Goal: Transaction & Acquisition: Purchase product/service

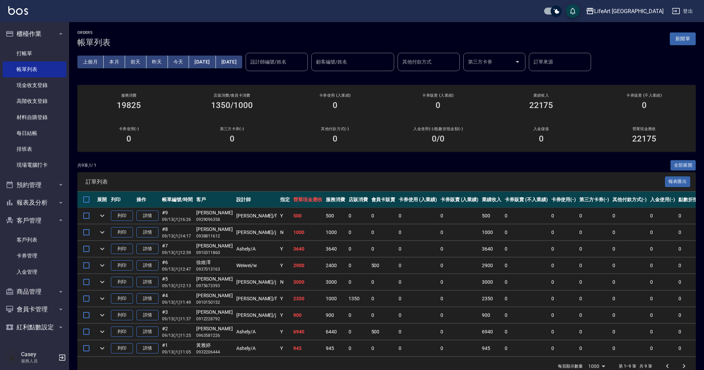
click at [206, 299] on p "0910150152" at bounding box center [214, 302] width 37 height 6
drag, startPoint x: 240, startPoint y: 297, endPoint x: 197, endPoint y: 298, distance: 42.8
click at [197, 298] on tr "列印 詳情 #4 09/13 (六) 11:49 [PERSON_NAME]0910150152 [PERSON_NAME] /f Y 2350 1000 1…" at bounding box center [422, 299] width 690 height 16
click at [234, 298] on td "[PERSON_NAME] /f" at bounding box center [256, 299] width 44 height 16
click at [291, 296] on td "2350" at bounding box center [307, 299] width 32 height 16
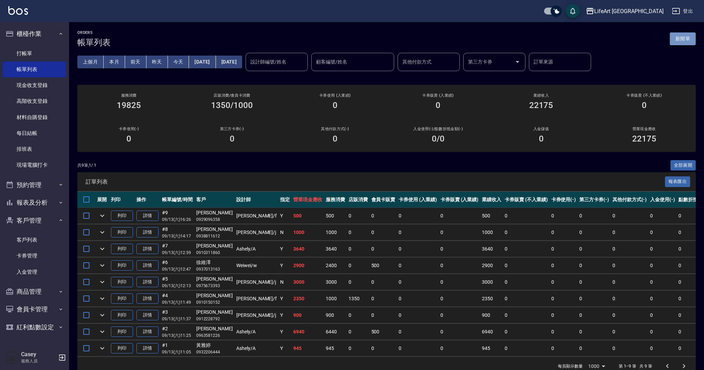
click at [680, 35] on button "新開單" at bounding box center [682, 38] width 26 height 13
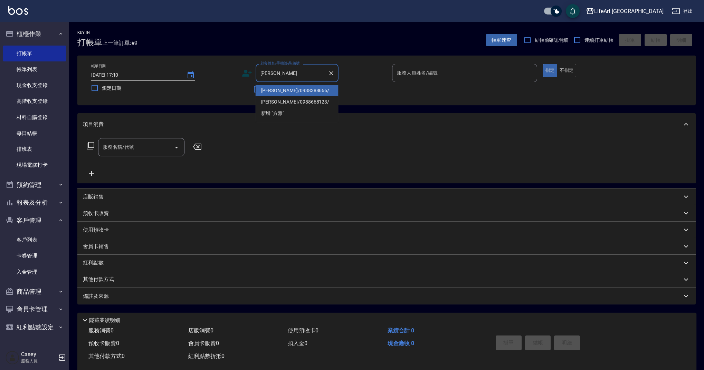
click at [285, 84] on ul "[PERSON_NAME]/0938388666/ [PERSON_NAME]/0988668123/ 新增 "[PERSON_NAME]"" at bounding box center [296, 102] width 83 height 40
click at [299, 89] on li "[PERSON_NAME]/0938388666/" at bounding box center [296, 90] width 83 height 11
type input "[PERSON_NAME]/0938388666/"
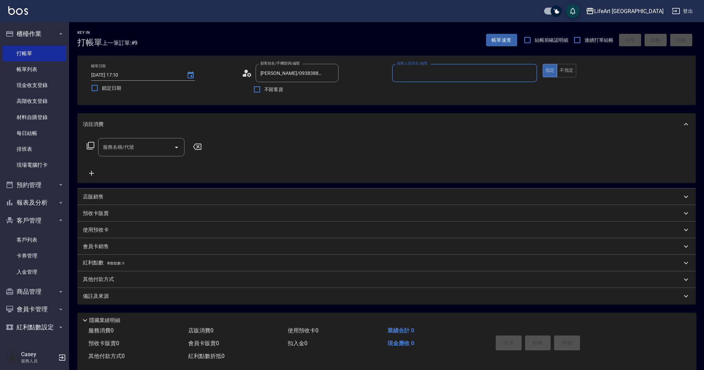
type input "Weiwei-w"
click at [324, 89] on button "button" at bounding box center [330, 90] width 17 height 17
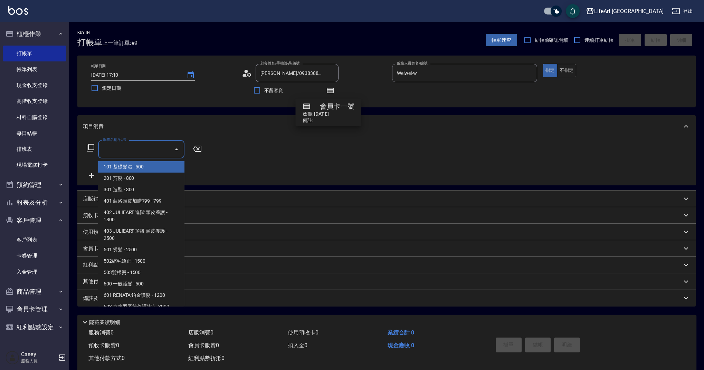
click at [115, 151] on input "服務名稱/代號" at bounding box center [136, 149] width 70 height 12
click at [124, 168] on span "101 基礎髮浴 - 500" at bounding box center [141, 166] width 86 height 11
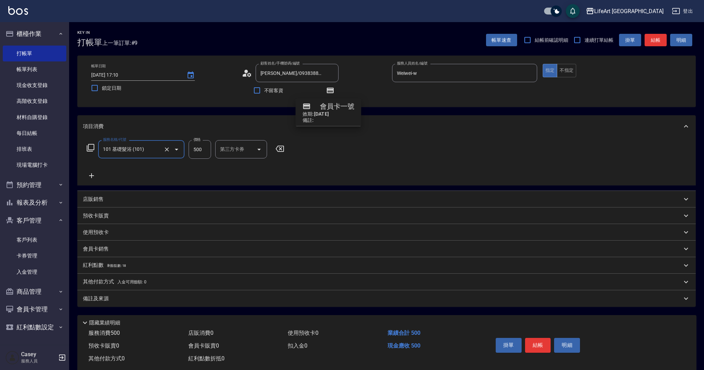
type input "101 基礎髮浴 (101)"
click at [94, 174] on icon at bounding box center [91, 176] width 17 height 8
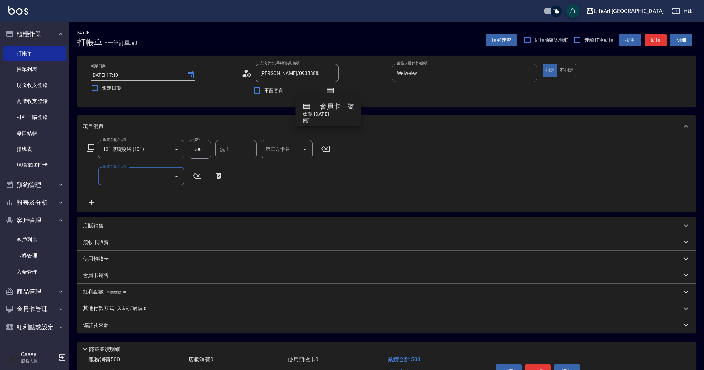
drag, startPoint x: 139, startPoint y: 177, endPoint x: 141, endPoint y: 185, distance: 7.6
click at [139, 177] on input "服務名稱/代號" at bounding box center [136, 176] width 70 height 12
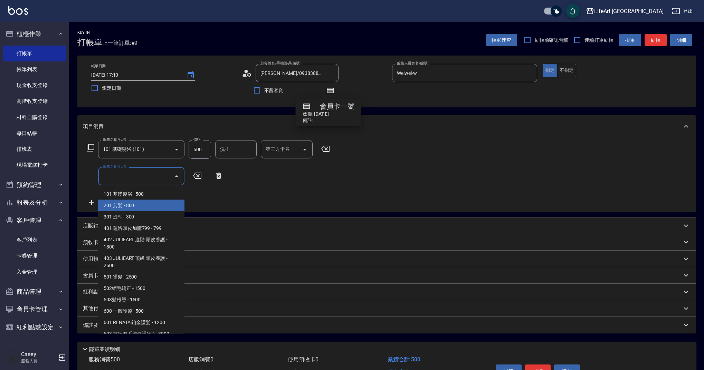
click at [135, 207] on span "201 剪髮 - 800" at bounding box center [141, 205] width 86 height 11
type input "201 剪髮(201)"
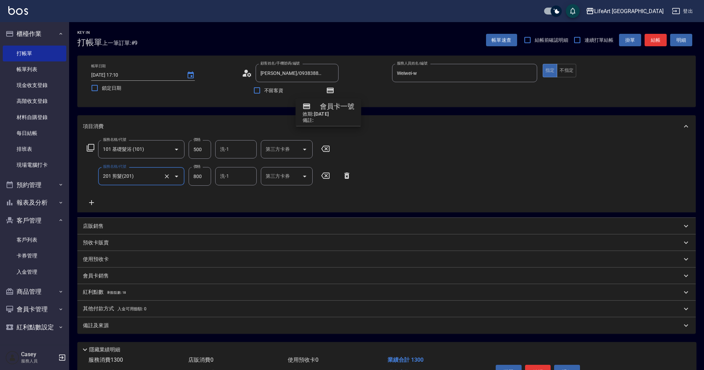
click at [93, 202] on icon at bounding box center [91, 202] width 5 height 5
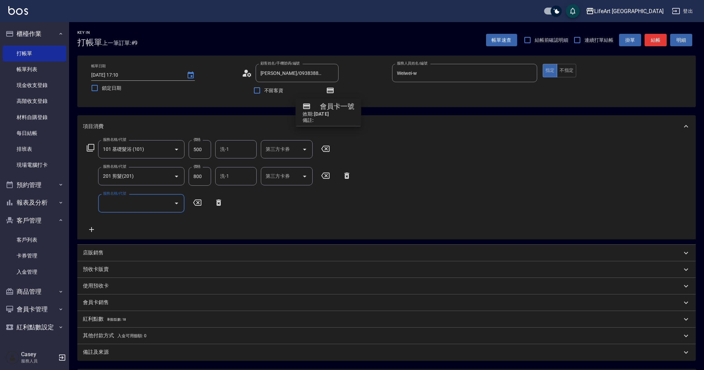
click at [126, 203] on input "服務名稱/代號" at bounding box center [136, 203] width 70 height 12
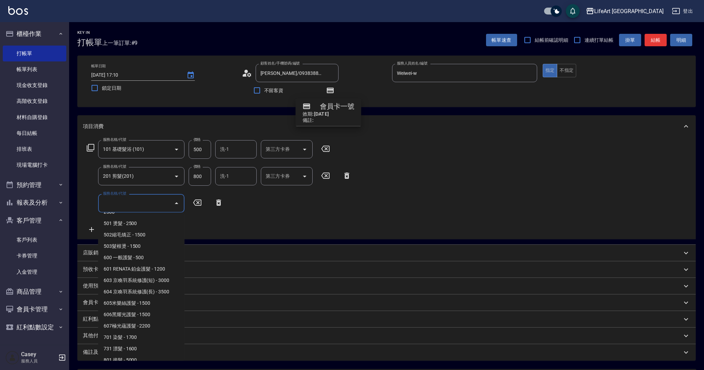
scroll to position [88, 0]
click at [139, 238] on span "503髮根燙 - 1500" at bounding box center [141, 238] width 86 height 11
type input "503髮根燙(503)"
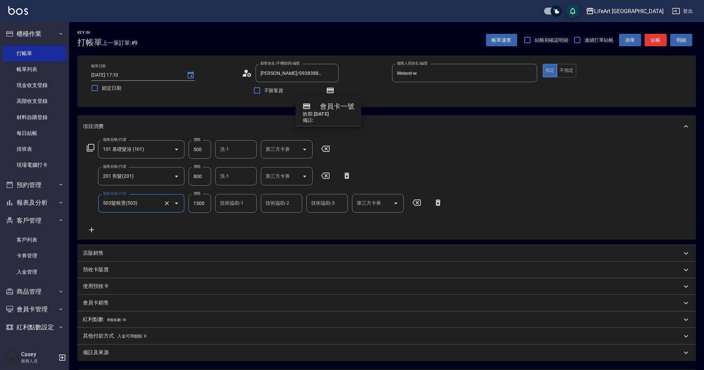
click at [164, 204] on icon "Clear" at bounding box center [166, 203] width 7 height 7
click at [143, 204] on input "服務名稱/代號" at bounding box center [131, 203] width 61 height 12
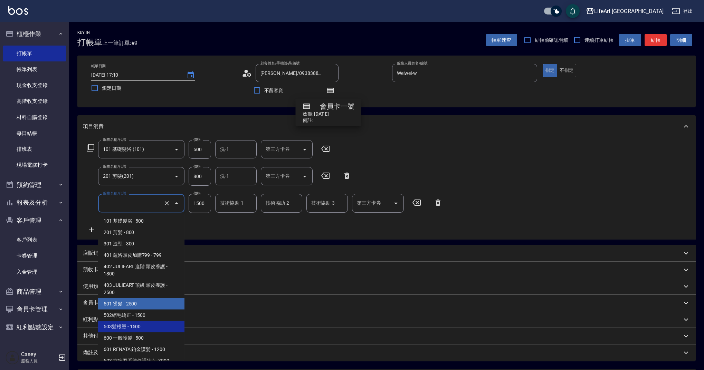
click at [143, 300] on span "501 燙髮 - 2500" at bounding box center [141, 303] width 86 height 11
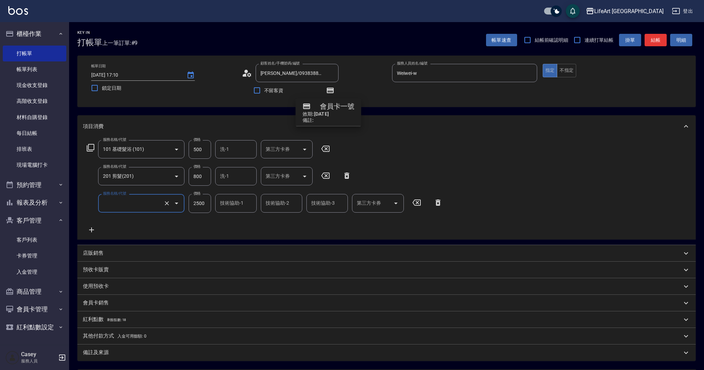
type input "501 燙髮(501)"
type input "2500"
click at [90, 231] on icon at bounding box center [91, 230] width 17 height 8
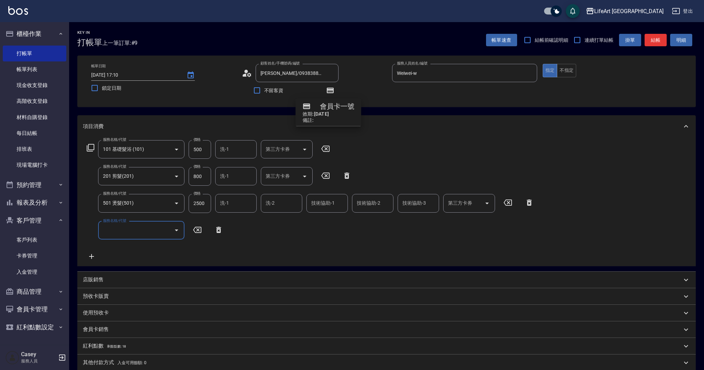
click at [133, 234] on input "服務名稱/代號" at bounding box center [136, 230] width 70 height 12
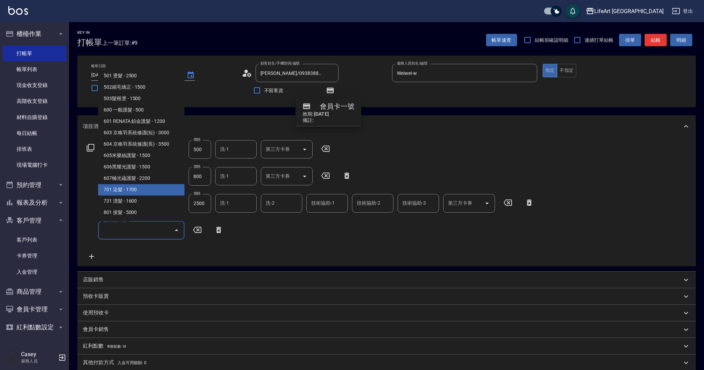
click at [159, 192] on span "701 染髮 - 1700" at bounding box center [141, 189] width 86 height 11
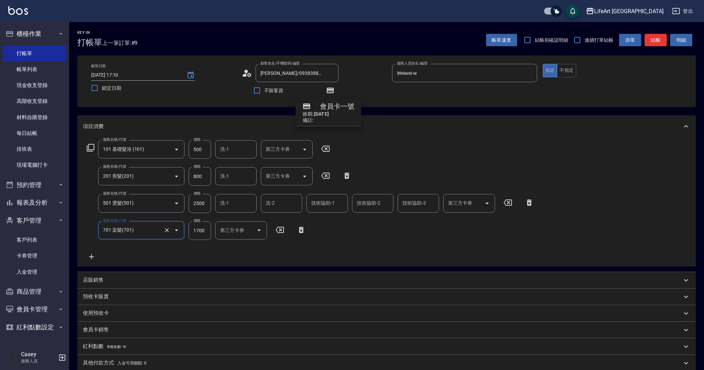
type input "701 染髮(701)"
drag, startPoint x: 206, startPoint y: 228, endPoint x: 186, endPoint y: 231, distance: 20.3
click at [186, 231] on div "服務名稱/代號 701 染髮(701) 服務名稱/代號 價格 1700 價格 洗-1 洗-1 技術協助-1 技術協助-1 技術協助-2 技術協助-2 技術協助…" at bounding box center [287, 230] width 409 height 19
type input "1500"
drag, startPoint x: 206, startPoint y: 202, endPoint x: 171, endPoint y: 203, distance: 34.9
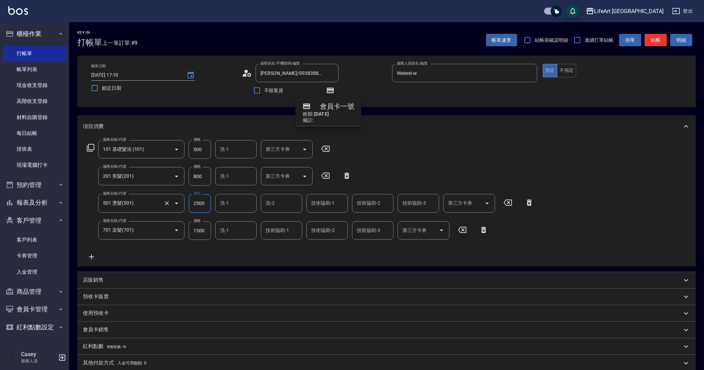
click at [171, 203] on div "服務名稱/代號 501 燙髮(501) 服務名稱/代號 價格 2500 價格 洗-1 洗-1 洗-2 洗-2 技術協助-1 技術協助-1 技術協助-2 技術協…" at bounding box center [310, 203] width 455 height 19
type input "500"
drag, startPoint x: 205, startPoint y: 148, endPoint x: 186, endPoint y: 148, distance: 19.0
click at [186, 148] on div "服務名稱/代號 101 基礎髮浴 (101) 服務名稱/代號 價格 500 價格 洗-1 洗-1 第三方卡券 第三方卡券" at bounding box center [208, 149] width 251 height 19
type input "350"
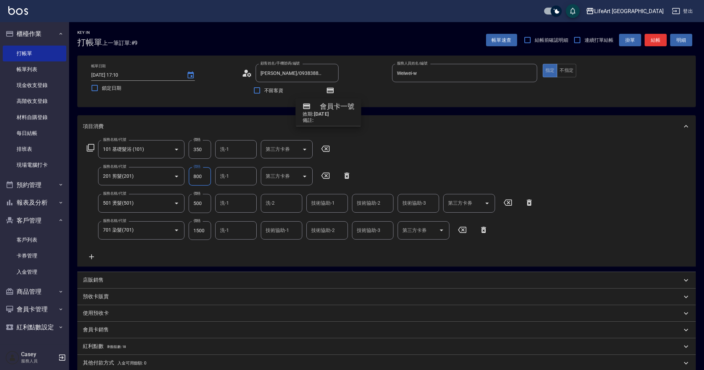
drag, startPoint x: 207, startPoint y: 177, endPoint x: 187, endPoint y: 177, distance: 20.7
click at [187, 177] on div "服務名稱/代號 201 剪髮(201) 服務名稱/代號 價格 800 價格 洗-1 洗-1 第三方卡券 第三方卡券" at bounding box center [219, 176] width 272 height 19
type input "1000"
drag, startPoint x: 208, startPoint y: 230, endPoint x: 186, endPoint y: 233, distance: 22.3
click at [186, 233] on div "服務名稱/代號 701 染髮(701) 服務名稱/代號 價格 1500 價格 洗-1 洗-1 技術協助-1 技術協助-1 技術協助-2 技術協助-2 技術協助…" at bounding box center [287, 230] width 409 height 19
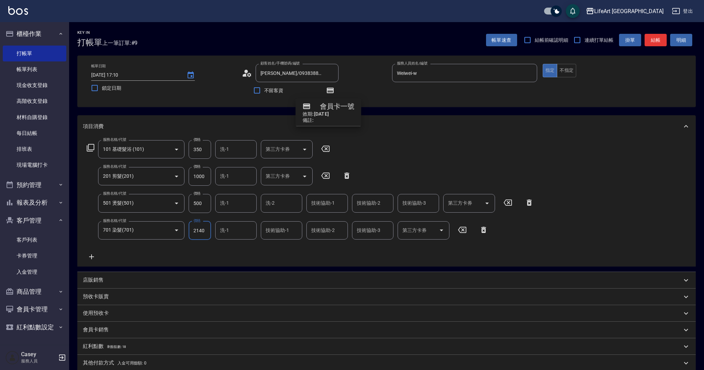
type input "2140"
click at [694, 212] on div "服務名稱/代號 101 基礎髮浴 (101) 服務名稱/代號 價格 350 價格 洗-1 洗-1 第三方卡券 第三方卡券 服務名稱/代號 201 剪髮(201…" at bounding box center [386, 201] width 618 height 129
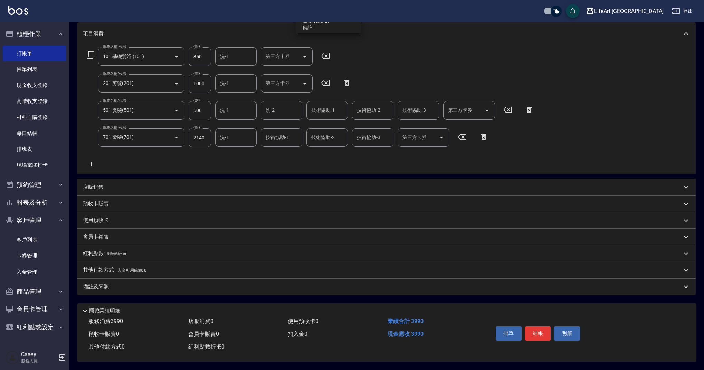
scroll to position [0, 0]
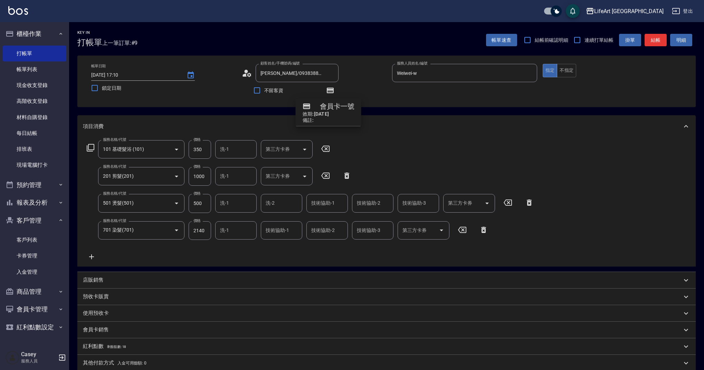
click at [228, 175] on div "洗-1 洗-1" at bounding box center [235, 176] width 41 height 18
click at [236, 315] on span "Casey -c" at bounding box center [229, 318] width 17 height 7
type input "Casey-c"
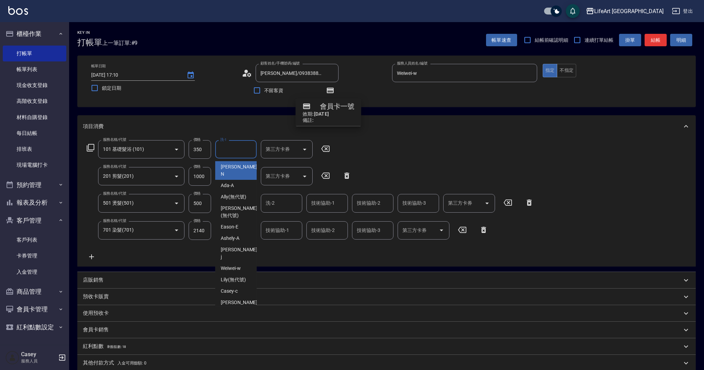
click at [234, 148] on input "洗-1" at bounding box center [235, 149] width 35 height 12
click at [237, 288] on span "Casey -c" at bounding box center [229, 291] width 17 height 7
type input "Casey-c"
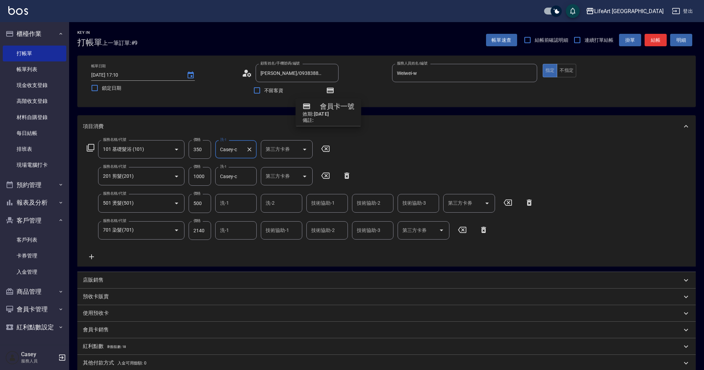
click at [237, 200] on input "洗-1" at bounding box center [235, 203] width 35 height 12
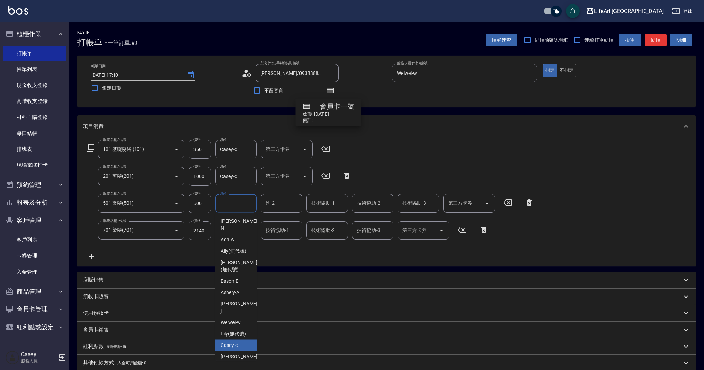
click at [240, 340] on div "Casey -c" at bounding box center [235, 345] width 41 height 11
type input "Casey-c"
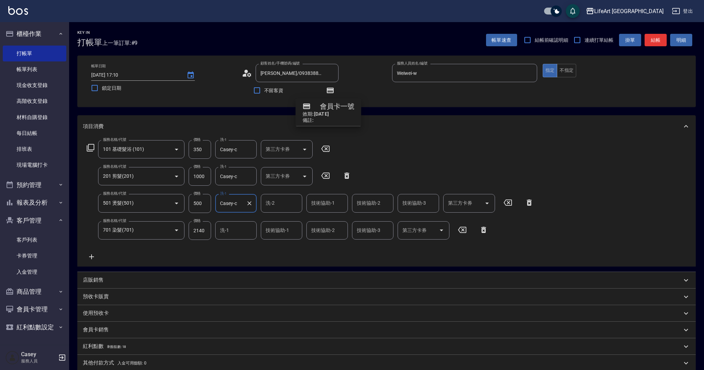
click at [292, 206] on input "洗-2" at bounding box center [281, 203] width 35 height 12
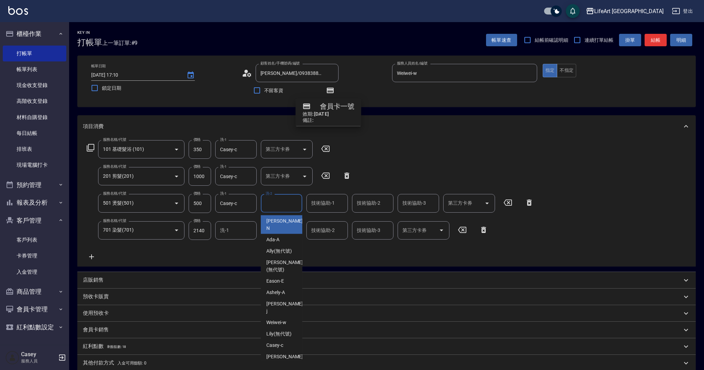
click at [236, 231] on input "洗-1" at bounding box center [235, 230] width 35 height 12
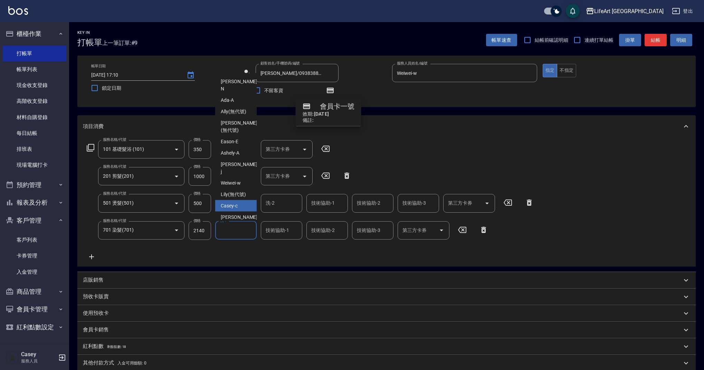
click at [245, 200] on div "Casey -c" at bounding box center [235, 205] width 41 height 11
type input "Casey-c"
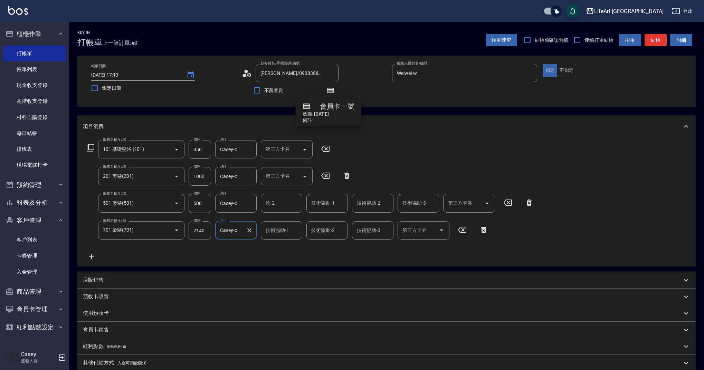
click at [282, 230] on div "技術協助-1 技術協助-1" at bounding box center [281, 230] width 41 height 18
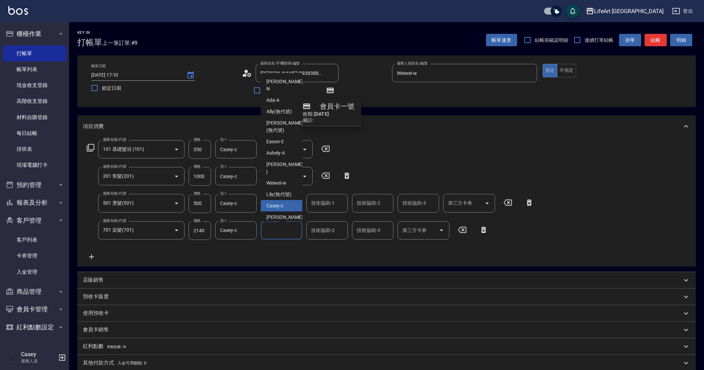
click at [279, 202] on span "Casey -c" at bounding box center [274, 205] width 17 height 7
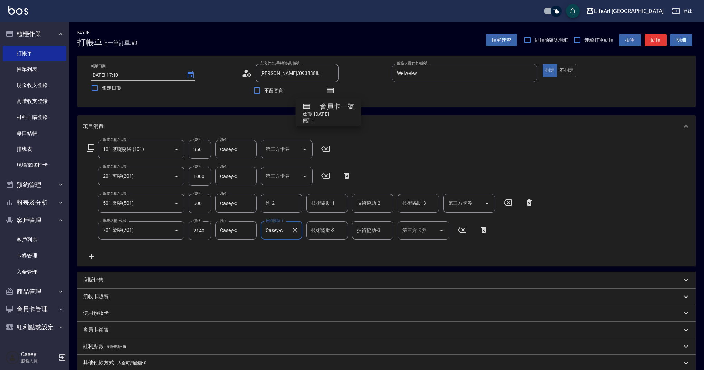
type input "Casey-c"
click at [326, 231] on div "技術協助-2 技術協助-2" at bounding box center [326, 230] width 41 height 18
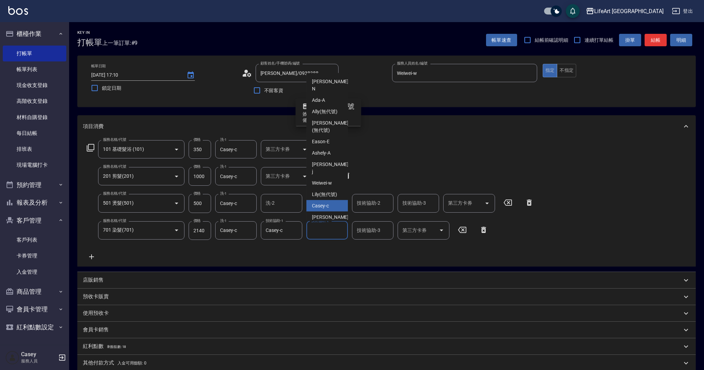
click at [323, 202] on span "Casey -c" at bounding box center [320, 205] width 17 height 7
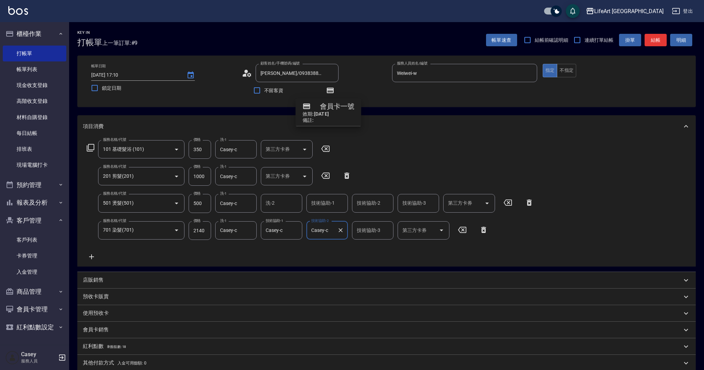
type input "Casey-c"
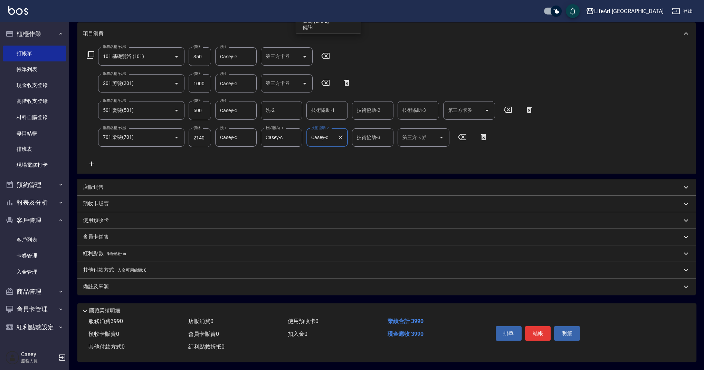
click at [178, 279] on div "備註及來源" at bounding box center [386, 287] width 618 height 17
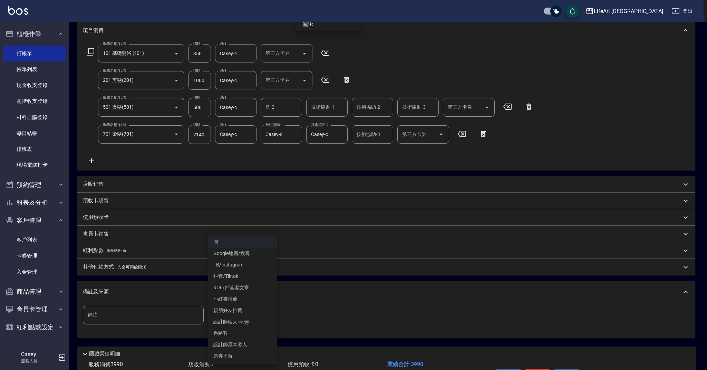
drag, startPoint x: 264, startPoint y: 312, endPoint x: 264, endPoint y: 323, distance: 11.1
click at [264, 312] on body "LifeArt 蘆洲 登出 櫃檯作業 打帳單 帳單列表 現金收支登錄 高階收支登錄 材料自購登錄 每日結帳 排班表 現場電腦打卡 預約管理 預約管理 單日預約…" at bounding box center [353, 158] width 707 height 509
click at [255, 341] on li "設計師原本客人" at bounding box center [242, 344] width 69 height 11
type input "設計師原本客人"
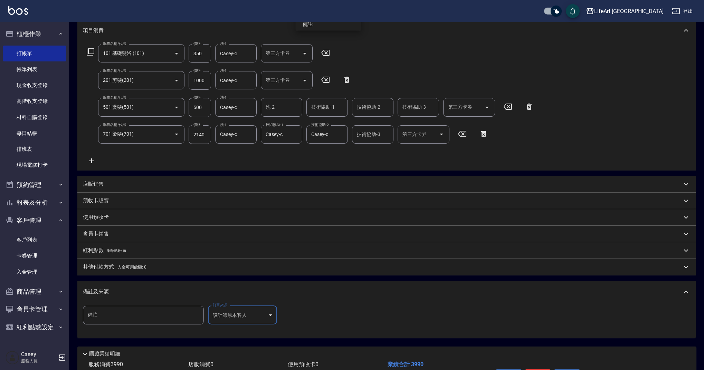
scroll to position [142, 0]
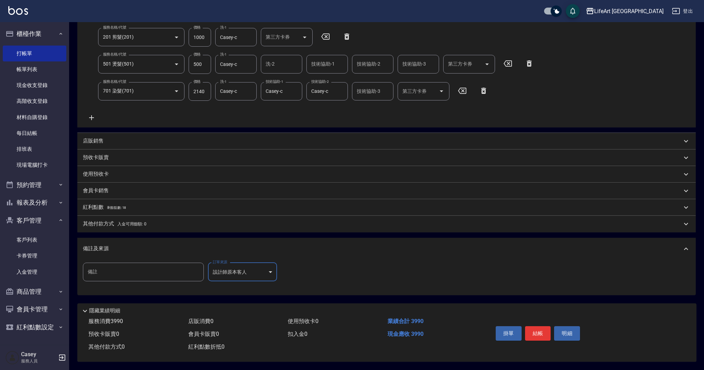
click at [121, 207] on p "紅利點數 剩餘點數: 18" at bounding box center [104, 208] width 43 height 8
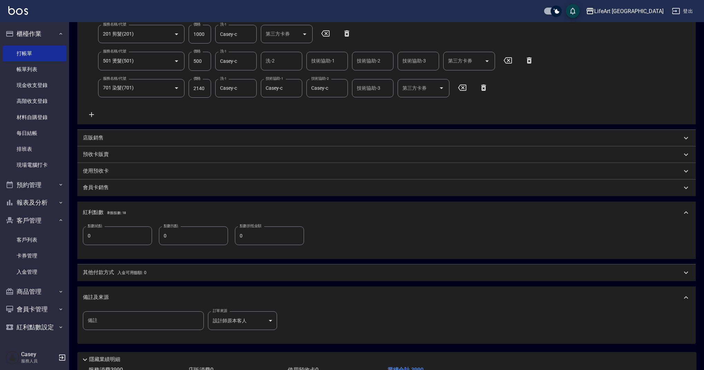
click at [144, 271] on span "入金可用餘額: 0" at bounding box center [131, 272] width 29 height 5
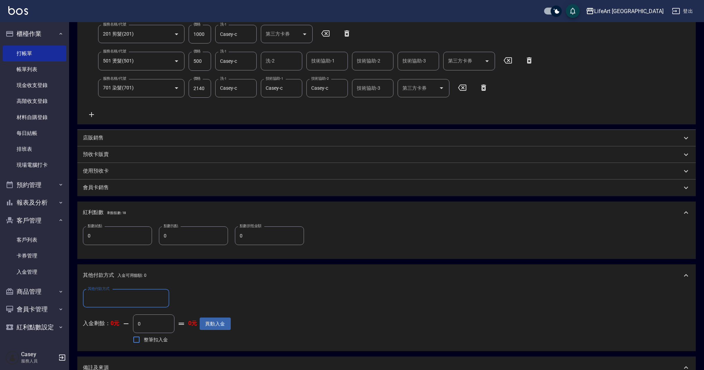
click at [130, 298] on input "其他付款方式" at bounding box center [126, 298] width 80 height 12
click at [116, 327] on span "Linepay" at bounding box center [126, 327] width 86 height 11
type input "Linepay"
drag, startPoint x: 192, startPoint y: 300, endPoint x: 156, endPoint y: 296, distance: 35.8
click at [156, 296] on div "其他付款方式 Linepay 其他付款方式 Linepay金額 0 Linepay金額" at bounding box center [157, 298] width 148 height 19
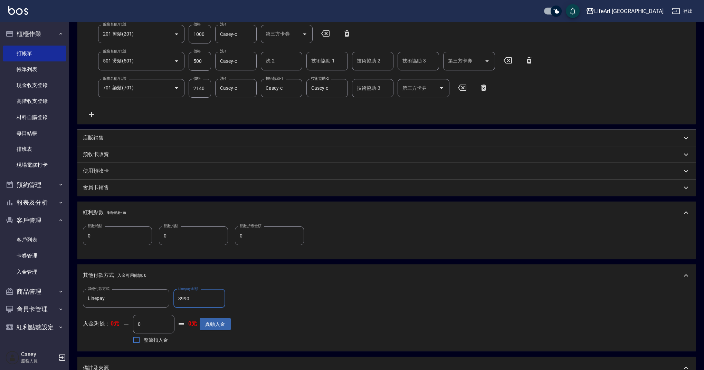
scroll to position [264, 0]
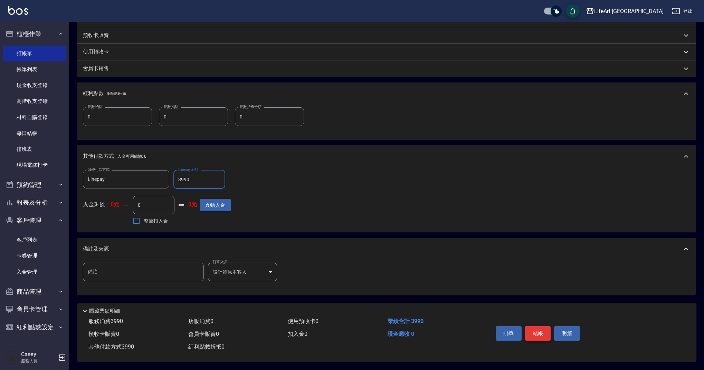
type input "3990"
click at [531, 332] on button "結帳" at bounding box center [538, 333] width 26 height 15
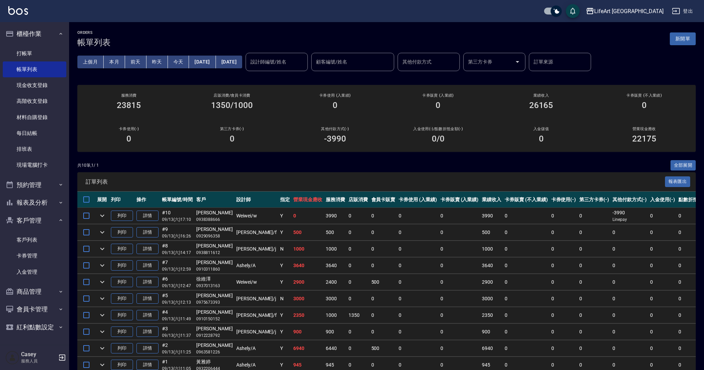
click at [681, 43] on button "新開單" at bounding box center [682, 38] width 26 height 13
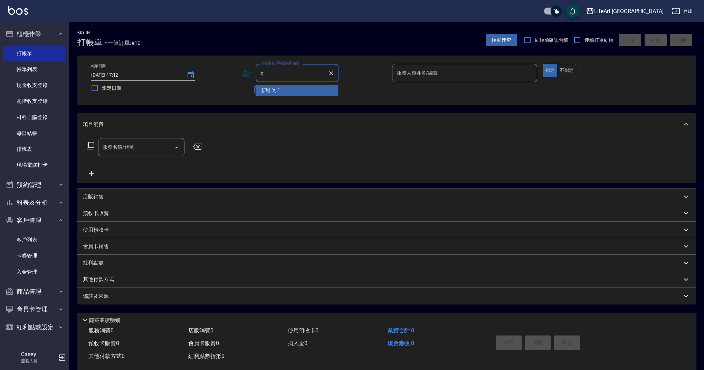
type input "z"
click at [277, 103] on li "[PERSON_NAME]/0988668123/" at bounding box center [296, 101] width 83 height 11
type input "[PERSON_NAME]/0988668123/"
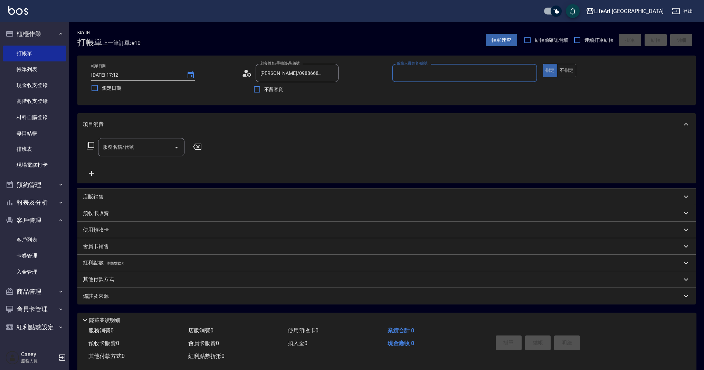
type input "Weiwei-w"
click at [327, 88] on icon "button" at bounding box center [330, 91] width 7 height 6
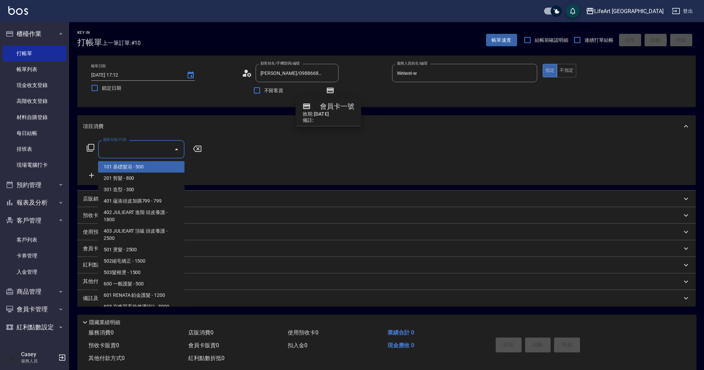
click at [127, 149] on input "服務名稱/代號" at bounding box center [136, 149] width 70 height 12
click at [123, 176] on span "201 剪髮 - 800" at bounding box center [141, 178] width 86 height 11
type input "201 剪髮(201)"
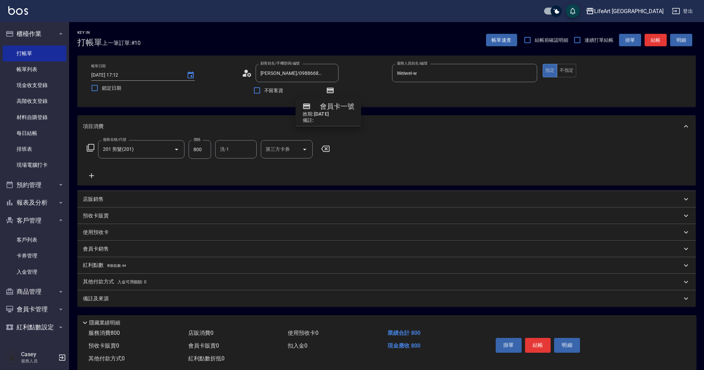
click at [93, 175] on icon at bounding box center [91, 176] width 17 height 8
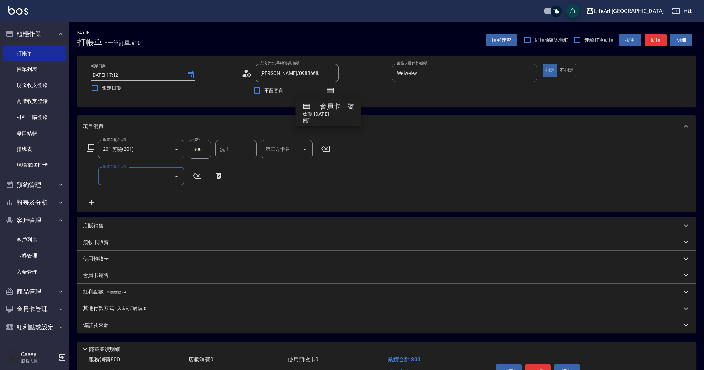
click at [150, 176] on input "服務名稱/代號" at bounding box center [136, 176] width 70 height 12
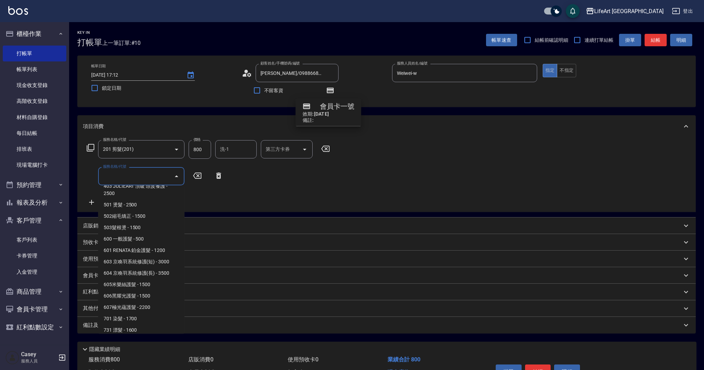
scroll to position [75, 0]
click at [156, 200] on span "501 燙髮 - 2500" at bounding box center [141, 201] width 86 height 11
type input "501 燙髮(501)"
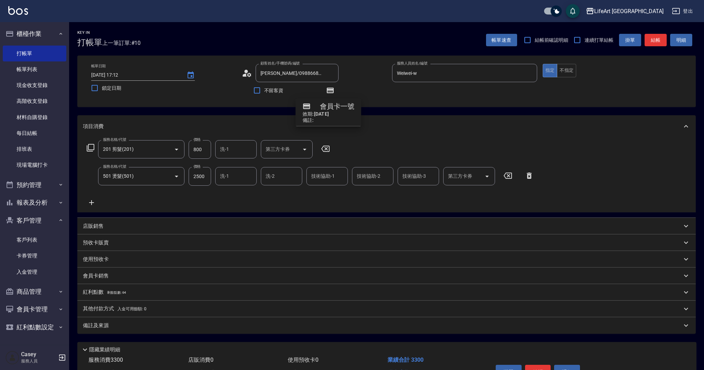
click at [90, 202] on icon at bounding box center [91, 202] width 5 height 5
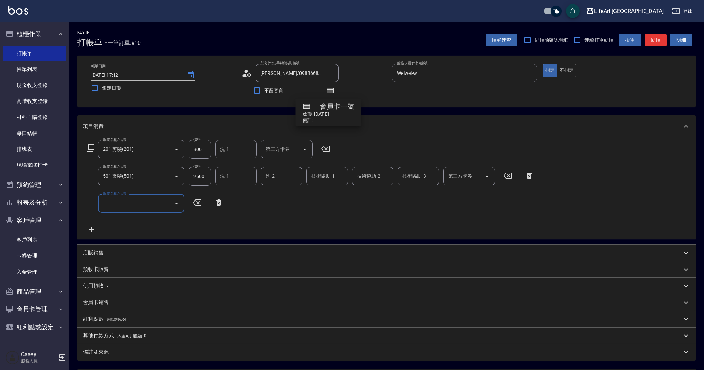
click at [129, 202] on input "服務名稱/代號" at bounding box center [136, 203] width 70 height 12
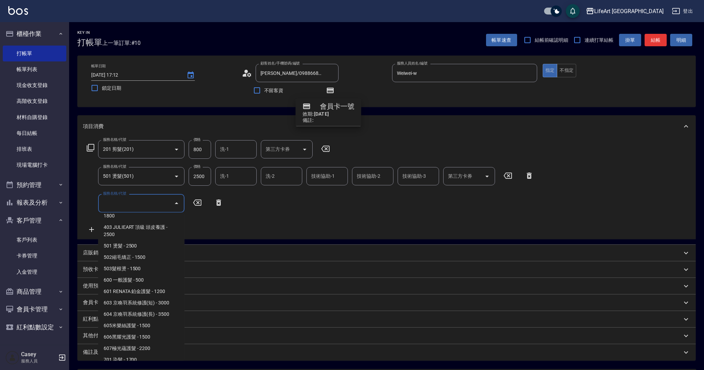
scroll to position [88, 0]
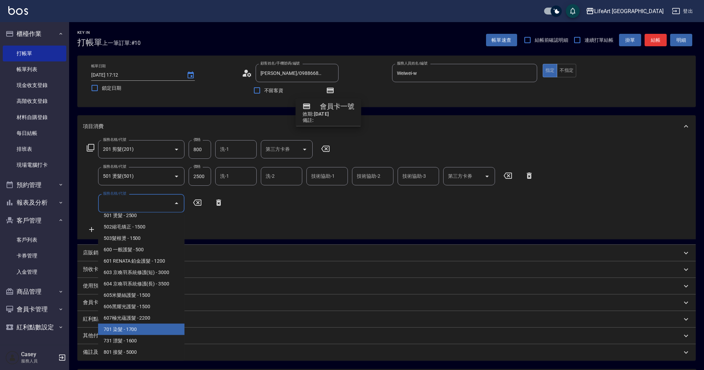
click at [144, 330] on span "701 染髮 - 1700" at bounding box center [141, 329] width 86 height 11
type input "701 染髮(701)"
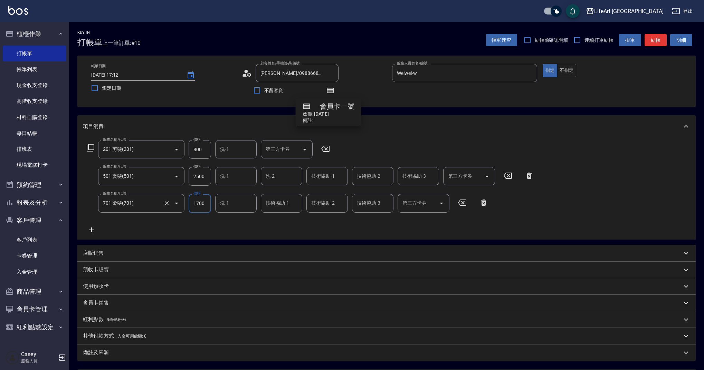
drag, startPoint x: 206, startPoint y: 204, endPoint x: 164, endPoint y: 208, distance: 41.6
click at [164, 208] on div "服務名稱/代號 701 染髮(701) 服務名稱/代號 價格 1700 價格 洗-1 洗-1 技術協助-1 技術協助-1 技術協助-2 技術協助-2 技術協助…" at bounding box center [287, 203] width 409 height 19
drag, startPoint x: 194, startPoint y: 203, endPoint x: 216, endPoint y: 202, distance: 22.1
click at [213, 204] on div "服務名稱/代號 701 染髮(701) 服務名稱/代號 價格 1700 價格 洗-1 洗-1 技術協助-1 技術協助-1 技術協助-2 技術協助-2 技術協助…" at bounding box center [287, 203] width 409 height 19
type input "2140"
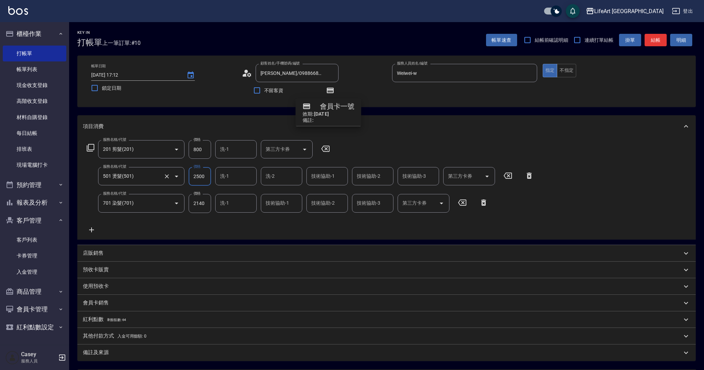
drag, startPoint x: 208, startPoint y: 174, endPoint x: 179, endPoint y: 177, distance: 29.5
click at [179, 177] on div "服務名稱/代號 501 燙髮(501) 服務名稱/代號 價格 2500 價格 洗-1 洗-1 洗-2 洗-2 技術協助-1 技術協助-1 技術協助-2 技術協…" at bounding box center [310, 176] width 455 height 19
type input "500"
drag, startPoint x: 178, startPoint y: 150, endPoint x: 173, endPoint y: 150, distance: 5.2
click at [173, 150] on div "服務名稱/代號 201 剪髮(201) 服務名稱/代號 價格 800 價格 洗-1 洗-1 第三方卡券 第三方卡券" at bounding box center [208, 149] width 251 height 19
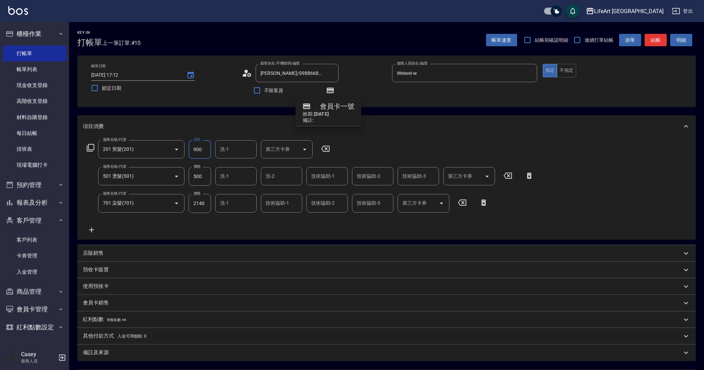
type input "900"
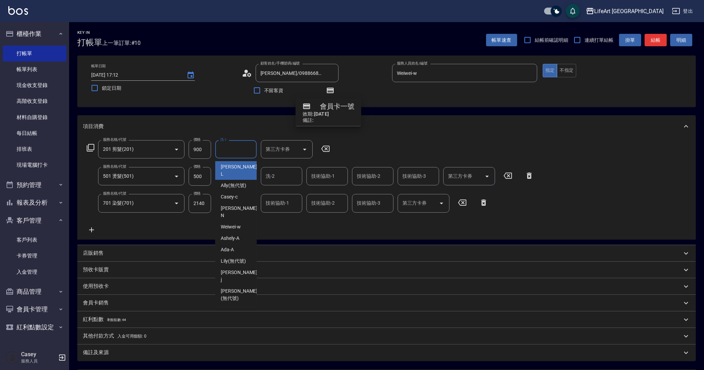
click at [231, 150] on input "洗-1" at bounding box center [235, 149] width 35 height 12
click at [235, 182] on div "Ally (無代號)" at bounding box center [235, 185] width 41 height 11
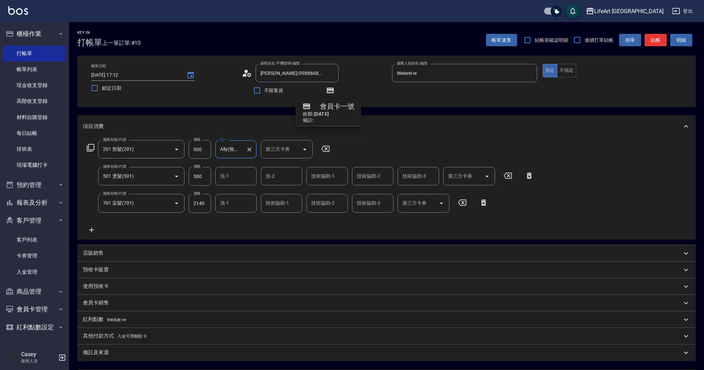
type input "Ally(無代號)"
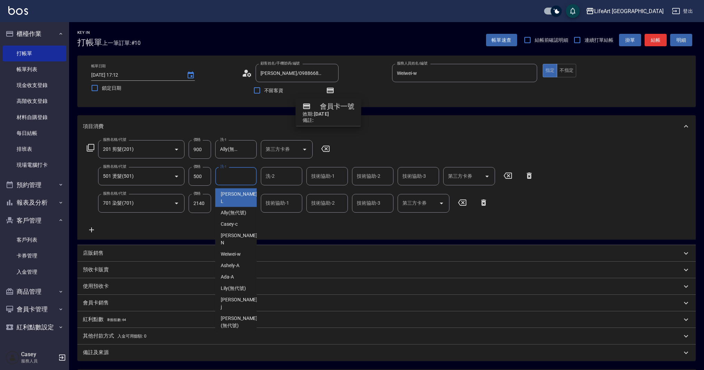
click at [234, 182] on input "洗-1" at bounding box center [235, 176] width 35 height 12
click at [262, 222] on div "服務名稱/代號 201 剪髮(201) 服務名稱/代號 價格 900 價格 洗-1 Ally(無代號) 洗-1 第三方卡券 第三方卡券 服務名稱/代號 501…" at bounding box center [310, 187] width 455 height 94
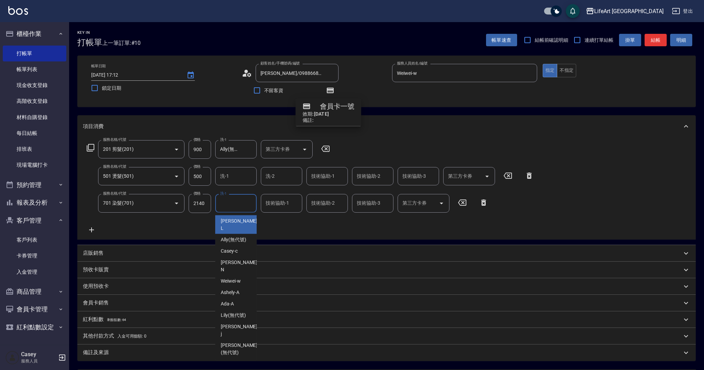
click at [244, 203] on input "洗-1" at bounding box center [235, 203] width 35 height 12
click at [236, 236] on span "Ally (無代號)" at bounding box center [234, 239] width 26 height 7
type input "Ally(無代號)"
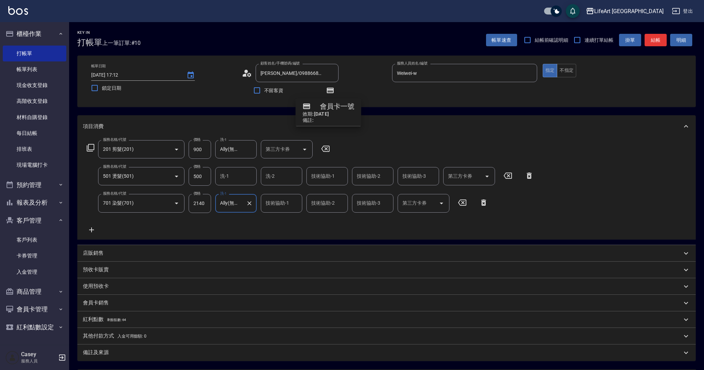
click at [279, 202] on div "技術協助-1 技術協助-1" at bounding box center [281, 203] width 41 height 18
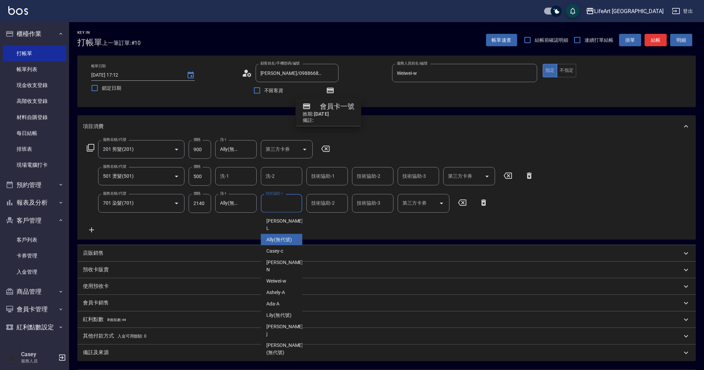
click at [275, 236] on span "Ally (無代號)" at bounding box center [279, 239] width 26 height 7
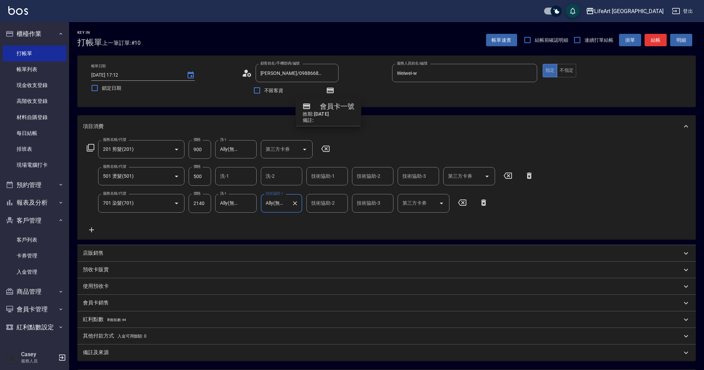
type input "Ally(無代號)"
click at [320, 209] on input "技術協助-2" at bounding box center [326, 203] width 35 height 12
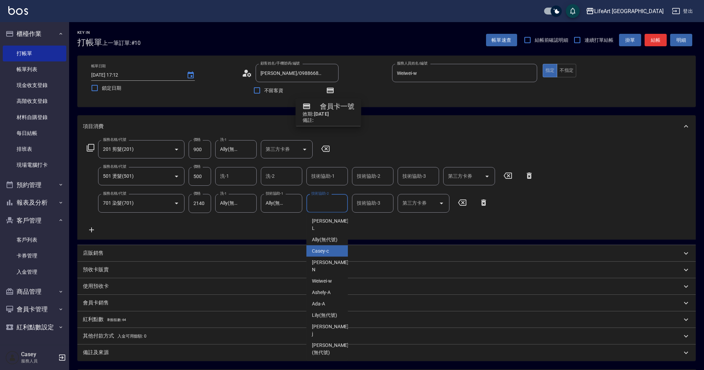
click at [317, 248] on span "Casey -c" at bounding box center [320, 251] width 17 height 7
click at [327, 204] on input "Casey-c" at bounding box center [321, 203] width 25 height 12
click at [331, 236] on span "Ally (無代號)" at bounding box center [325, 239] width 26 height 7
type input "Ally(無代號)"
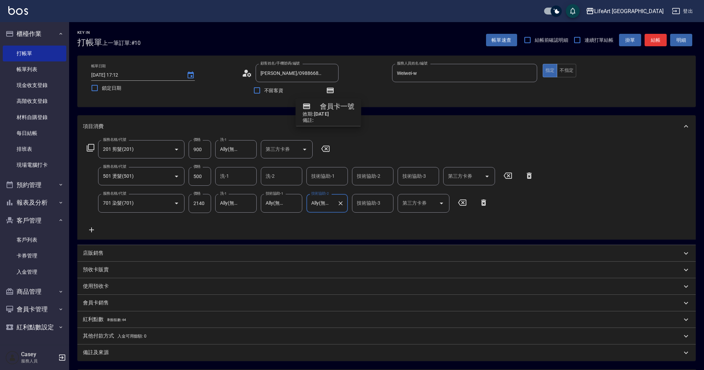
scroll to position [69, 0]
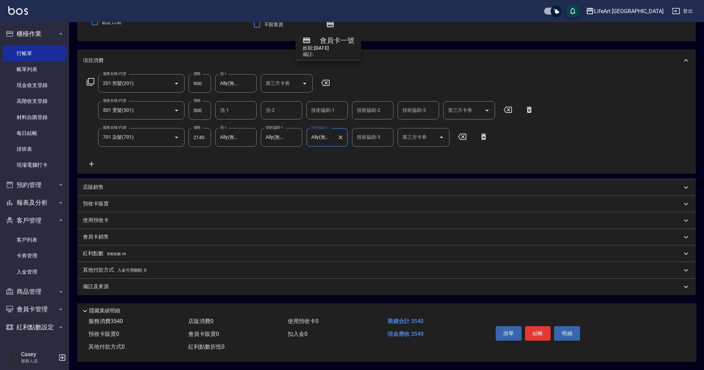
click at [139, 289] on div "備註及來源" at bounding box center [386, 287] width 618 height 17
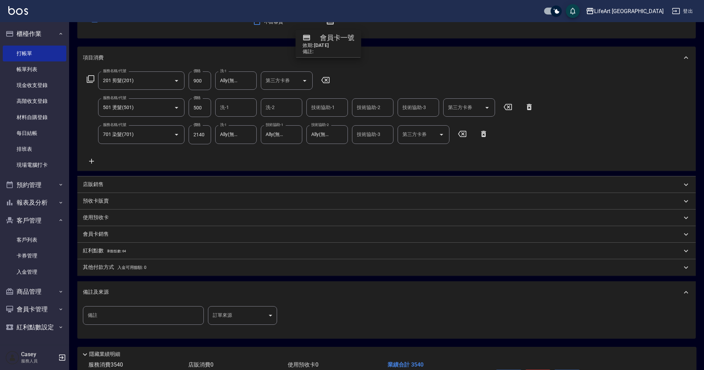
click at [217, 313] on body "LifeArt 蘆洲 登出 櫃檯作業 打帳單 帳單列表 現金收支登錄 高階收支登錄 材料自購登錄 每日結帳 排班表 現場電腦打卡 預約管理 預約管理 單日預約…" at bounding box center [352, 172] width 704 height 482
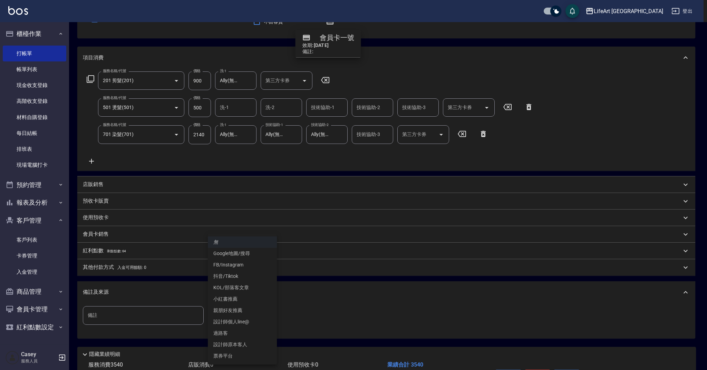
click at [251, 349] on li "設計師原本客人" at bounding box center [242, 344] width 69 height 11
type input "設計師原本客人"
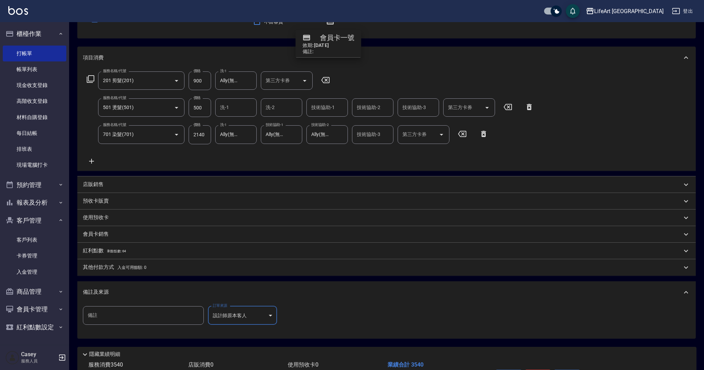
scroll to position [115, 0]
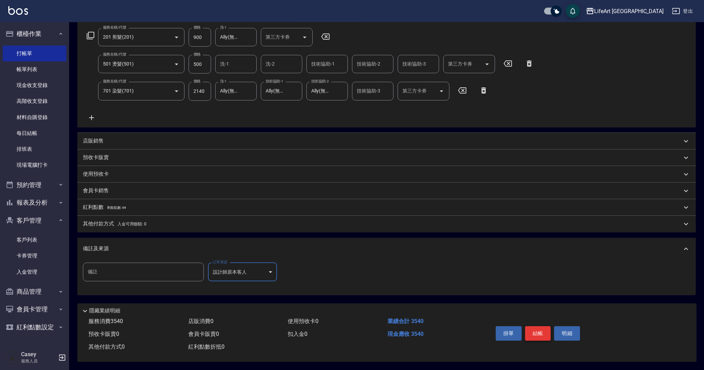
click at [525, 328] on button "結帳" at bounding box center [538, 333] width 26 height 15
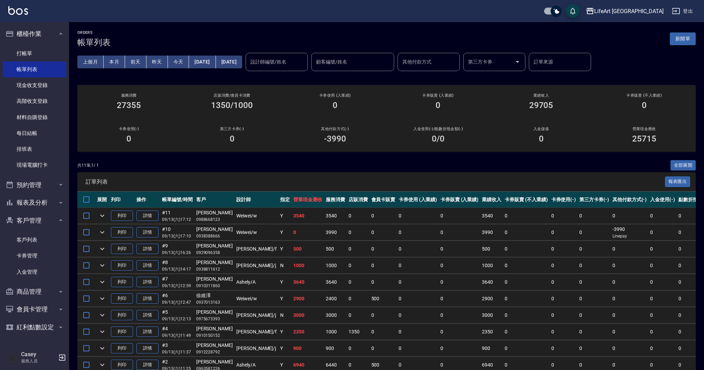
click at [685, 37] on button "新開單" at bounding box center [682, 38] width 26 height 13
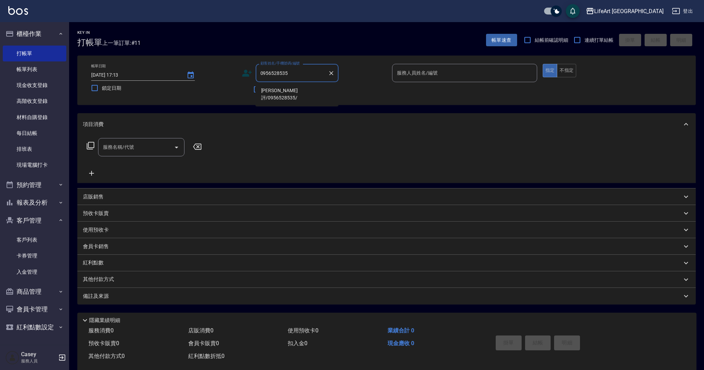
click at [304, 90] on li "[PERSON_NAME]評/0956528535/" at bounding box center [296, 94] width 83 height 19
type input "[PERSON_NAME]評/0956528535/"
type input "Ashely-A"
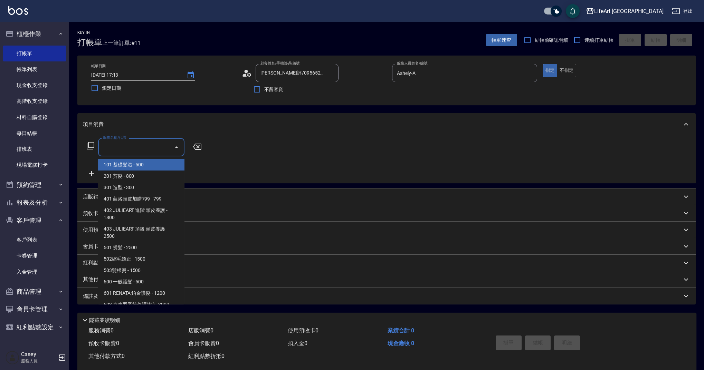
click at [137, 142] on input "服務名稱/代號" at bounding box center [136, 147] width 70 height 12
click at [147, 176] on span "201 剪髮 - 800" at bounding box center [141, 176] width 86 height 11
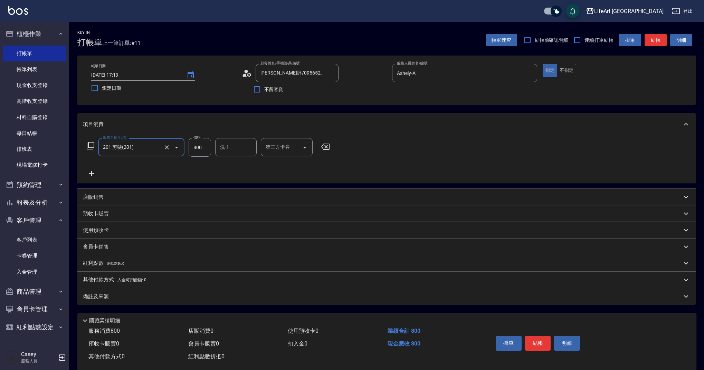
type input "201 剪髮(201)"
drag, startPoint x: 193, startPoint y: 144, endPoint x: 185, endPoint y: 142, distance: 8.1
click at [185, 142] on div "服務名稱/代號 201 剪髮(201) 服務名稱/代號 價格 800 價格 洗-1 洗-1 第三方卡券 第三方卡券" at bounding box center [208, 147] width 251 height 19
type input "1000"
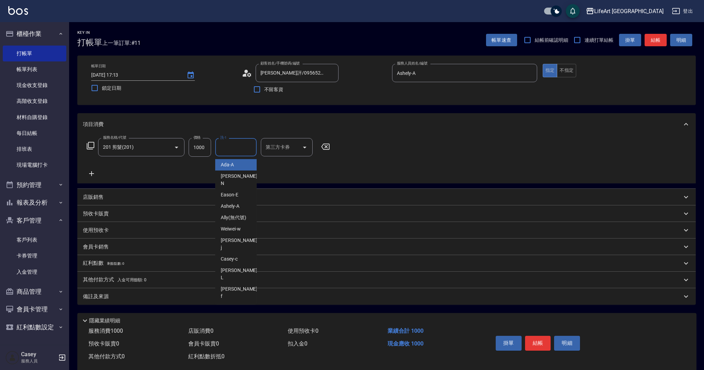
click at [242, 146] on input "洗-1" at bounding box center [235, 147] width 35 height 12
click at [241, 214] on span "Ally (無代號)" at bounding box center [234, 217] width 26 height 7
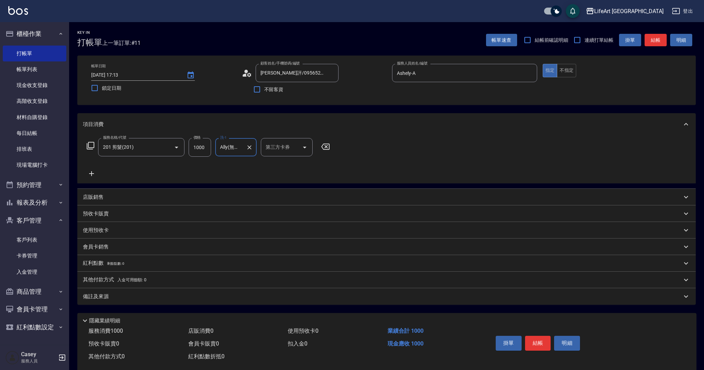
type input "Ally(無代號)"
click at [179, 302] on div "備註及來源" at bounding box center [386, 296] width 618 height 17
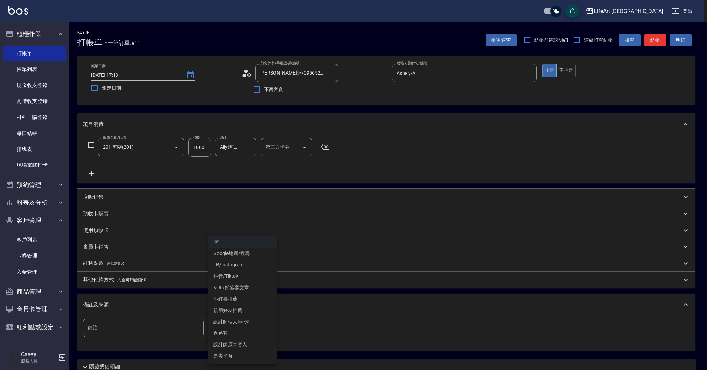
drag, startPoint x: 248, startPoint y: 319, endPoint x: 247, endPoint y: 323, distance: 3.5
click at [248, 320] on body "LifeArt 蘆洲 登出 櫃檯作業 打帳單 帳單列表 現金收支登錄 高階收支登錄 材料自購登錄 每日結帳 排班表 現場電腦打卡 預約管理 預約管理 單日預約…" at bounding box center [353, 213] width 707 height 426
click at [248, 344] on li "設計師原本客人" at bounding box center [242, 344] width 69 height 11
type input "設計師原本客人"
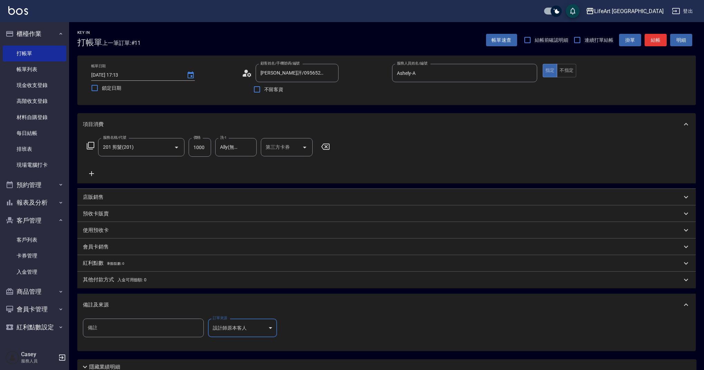
scroll to position [59, 0]
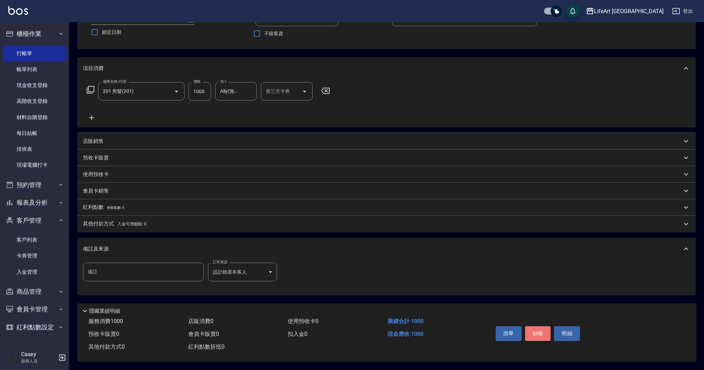
click at [537, 333] on button "結帳" at bounding box center [538, 333] width 26 height 15
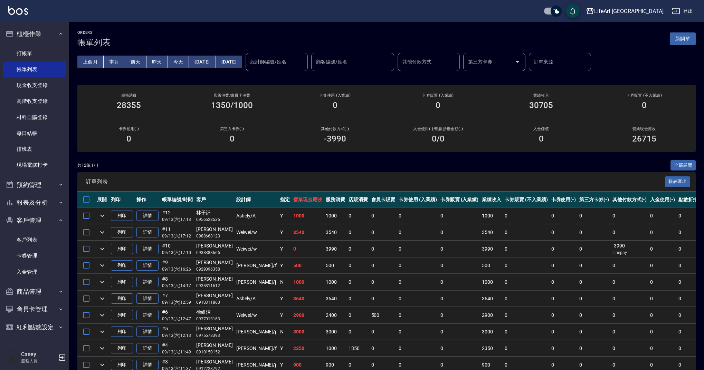
click at [687, 39] on button "新開單" at bounding box center [682, 38] width 26 height 13
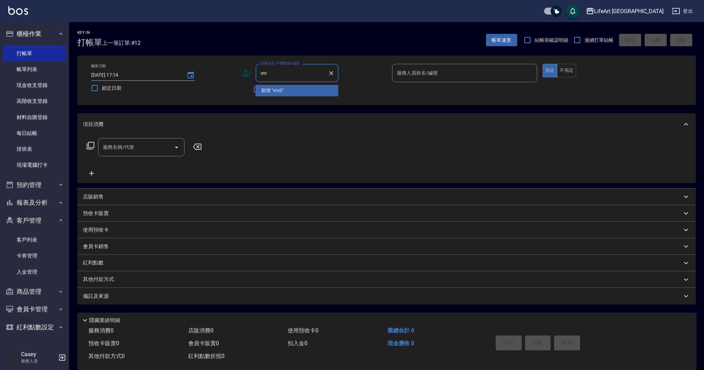
type input "v"
type input "續"
click at [289, 91] on li "[PERSON_NAME]/0955095233/null" at bounding box center [296, 90] width 83 height 11
type input "[PERSON_NAME]/0955095233/null"
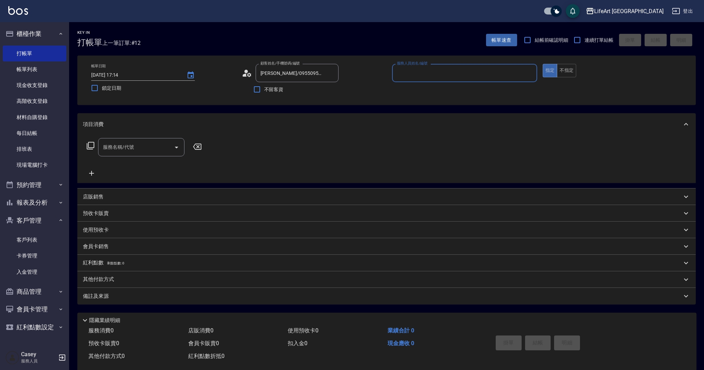
type input "Weiwei-w"
click at [457, 74] on input "Weiwei-w" at bounding box center [459, 73] width 128 height 12
click at [327, 92] on div "不留客資" at bounding box center [290, 89] width 97 height 15
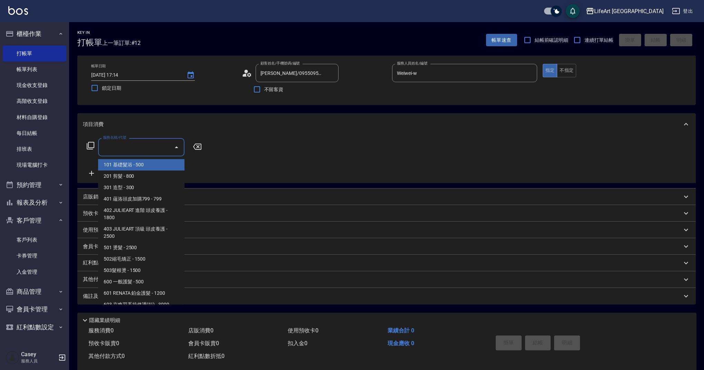
click at [146, 151] on input "服務名稱/代號" at bounding box center [136, 147] width 70 height 12
click at [145, 176] on span "201 剪髮 - 800" at bounding box center [141, 176] width 86 height 11
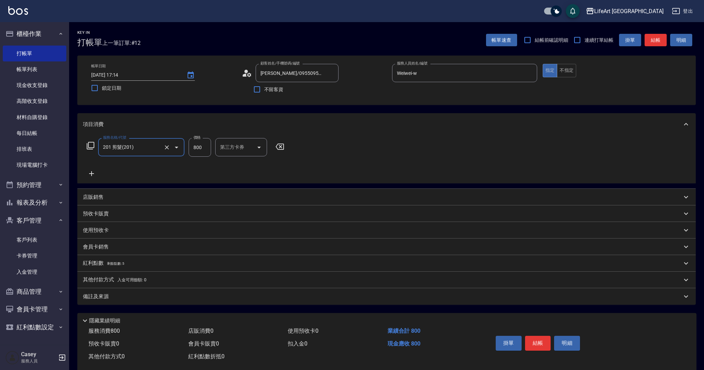
type input "201 剪髮(201)"
click at [93, 174] on icon at bounding box center [91, 173] width 5 height 5
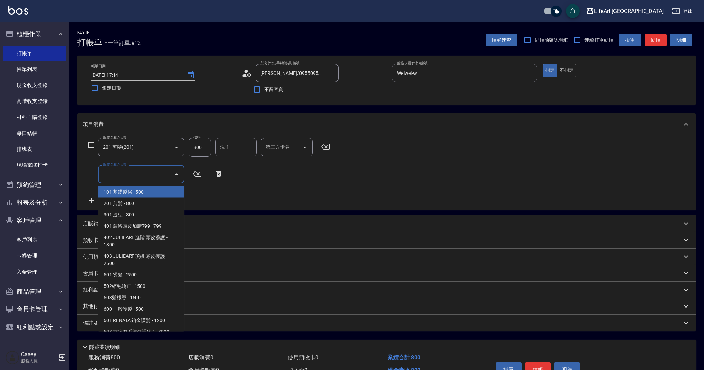
click at [146, 176] on input "服務名稱/代號" at bounding box center [136, 174] width 70 height 12
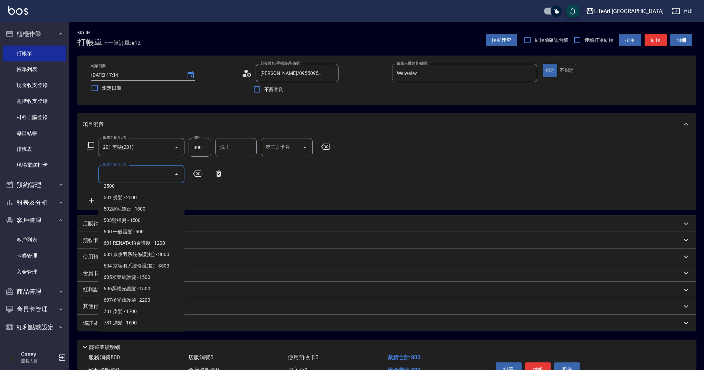
scroll to position [88, 0]
click at [155, 305] on span "701 染髮 - 1700" at bounding box center [141, 300] width 86 height 11
type input "701 染髮(701)"
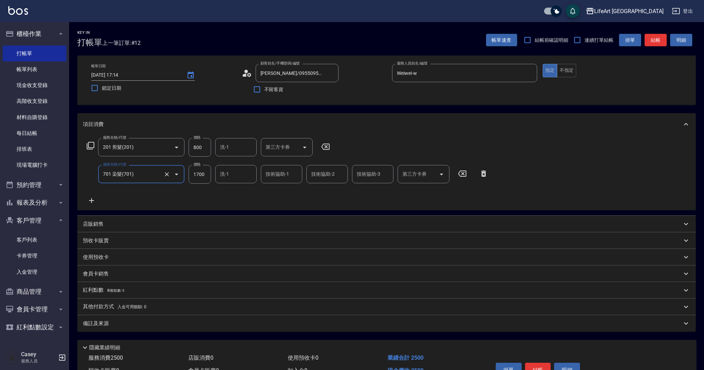
click at [93, 199] on icon at bounding box center [91, 200] width 17 height 8
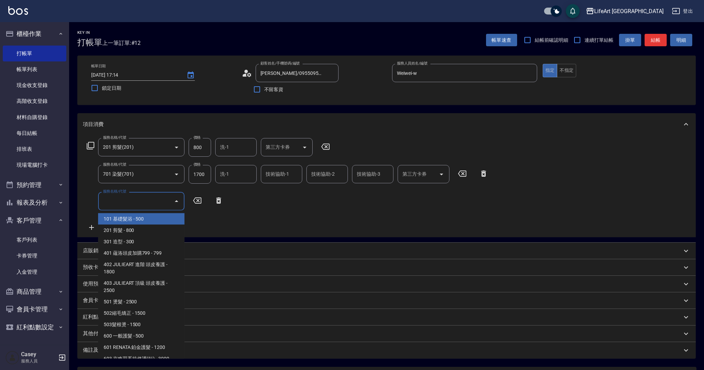
click at [136, 198] on input "服務名稱/代號" at bounding box center [136, 201] width 70 height 12
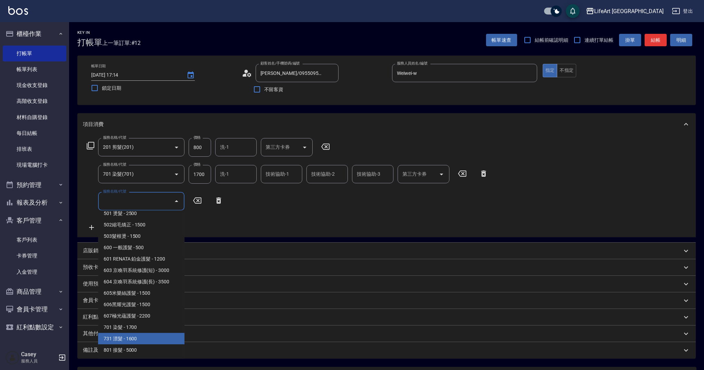
click at [145, 335] on span "731 漂髮 - 1600" at bounding box center [141, 338] width 86 height 11
type input "731 漂髮(731)"
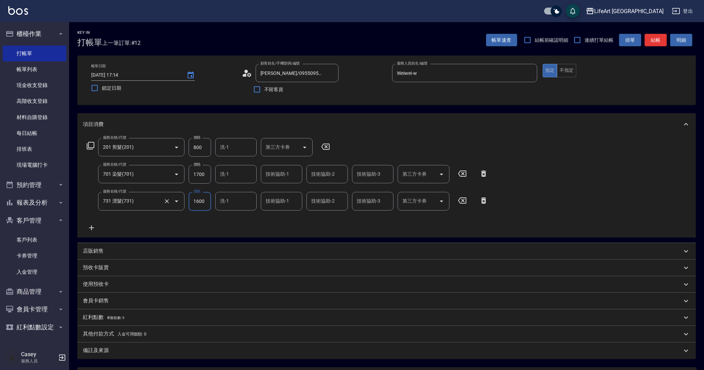
drag, startPoint x: 206, startPoint y: 200, endPoint x: 177, endPoint y: 201, distance: 29.4
click at [177, 201] on div "服務名稱/代號 731 漂髮(731) 服務名稱/代號 價格 1600 價格 洗-1 洗-1 技術協助-1 技術協助-1 技術協助-2 技術協助-2 技術協助…" at bounding box center [287, 201] width 409 height 19
type input "1800"
drag, startPoint x: 207, startPoint y: 175, endPoint x: 194, endPoint y: 174, distance: 13.9
click at [194, 174] on input "1700" at bounding box center [200, 174] width 22 height 19
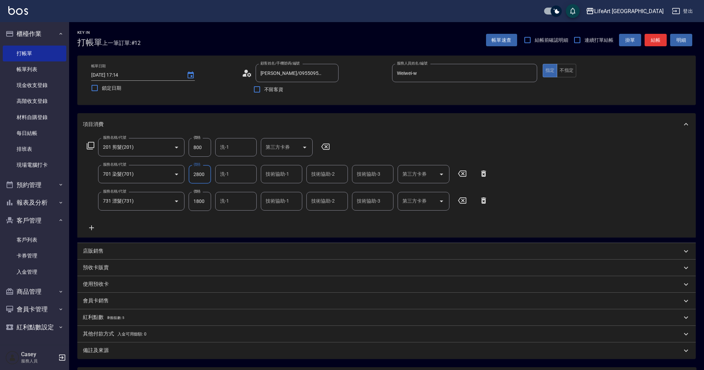
type input "2800"
drag, startPoint x: 204, startPoint y: 146, endPoint x: 170, endPoint y: 147, distance: 34.2
click at [170, 148] on div "服務名稱/代號 201 剪髮(201) 服務名稱/代號 價格 800 價格 洗-1 洗-1 第三方卡券 第三方卡券" at bounding box center [208, 147] width 251 height 19
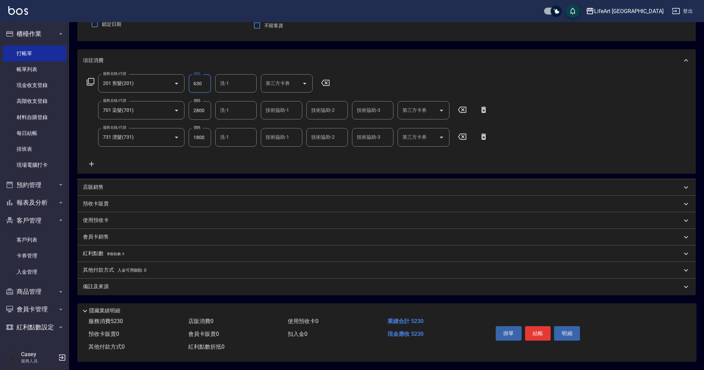
scroll to position [0, 0]
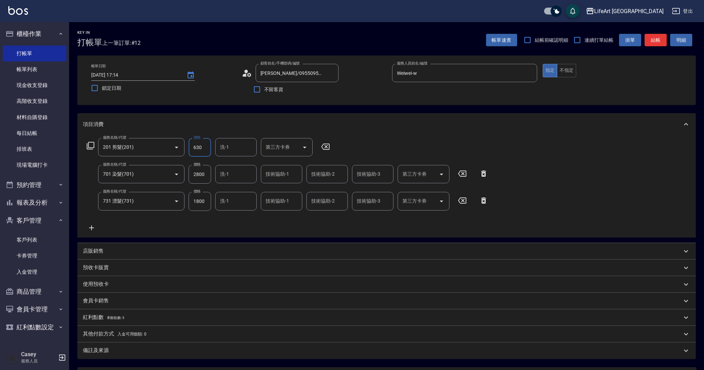
type input "630"
click at [226, 172] on div "洗-1 洗-1" at bounding box center [235, 174] width 41 height 18
click at [238, 318] on div "Casey -c" at bounding box center [235, 323] width 41 height 11
type input "Casey-c"
click at [240, 206] on input "洗-1" at bounding box center [235, 201] width 35 height 12
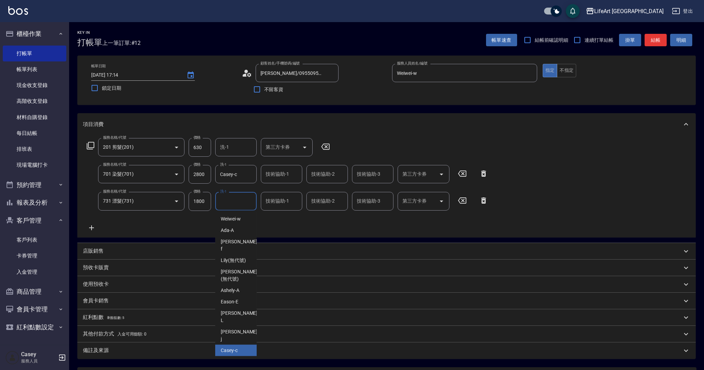
click at [234, 347] on span "Casey -c" at bounding box center [229, 350] width 17 height 7
type input "Casey-c"
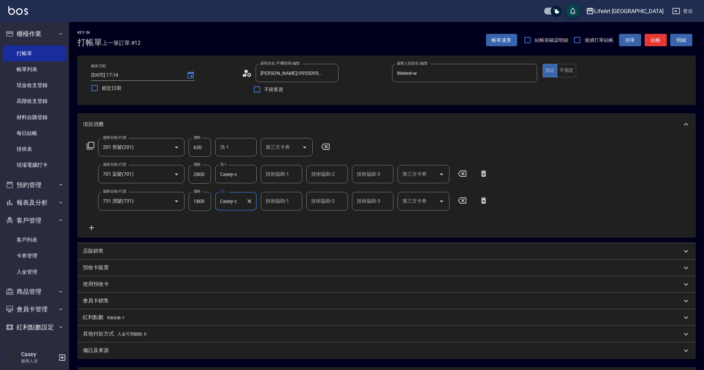
click at [274, 202] on input "技術協助-1" at bounding box center [281, 201] width 35 height 12
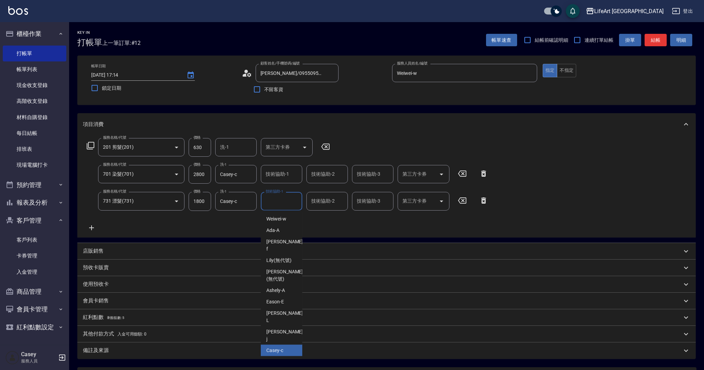
click at [281, 347] on span "Casey -c" at bounding box center [274, 350] width 17 height 7
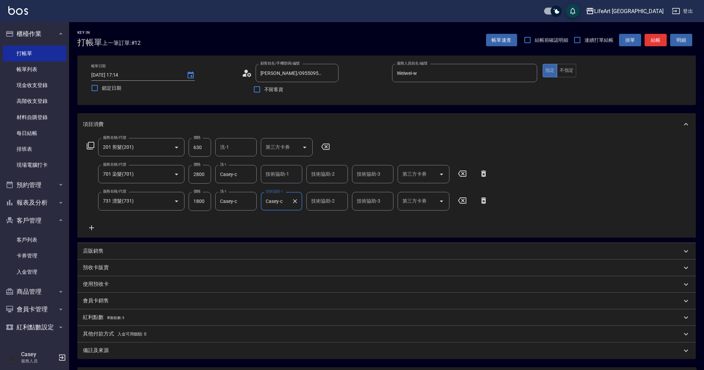
type input "Casey-c"
click at [299, 200] on button "Clear" at bounding box center [295, 201] width 10 height 10
click at [284, 175] on input "技術協助-1" at bounding box center [281, 174] width 35 height 12
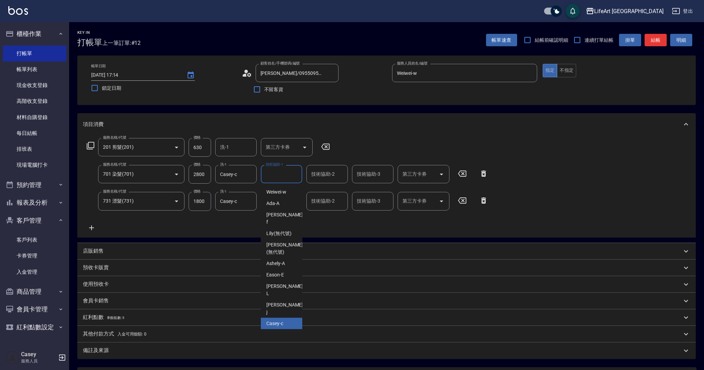
click at [278, 320] on span "Casey -c" at bounding box center [274, 323] width 17 height 7
type input "Casey-c"
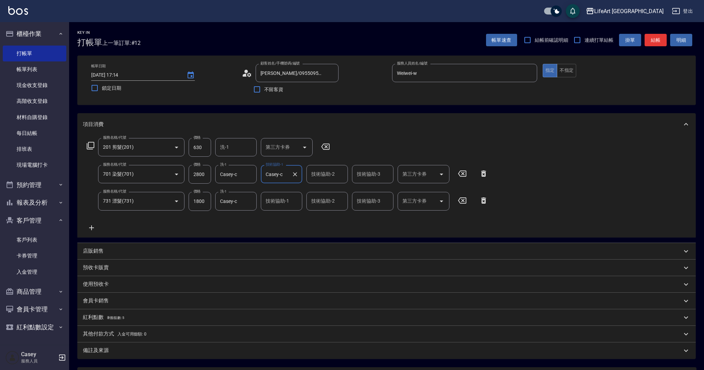
click at [326, 174] on div "技術協助-2 技術協助-2" at bounding box center [326, 174] width 41 height 18
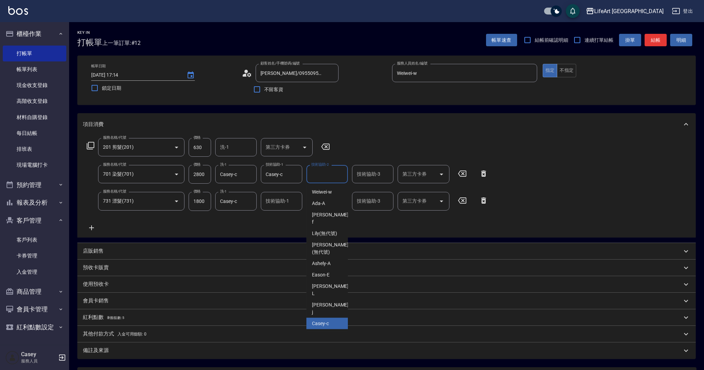
click at [322, 320] on span "Casey -c" at bounding box center [320, 323] width 17 height 7
type input "Casey-c"
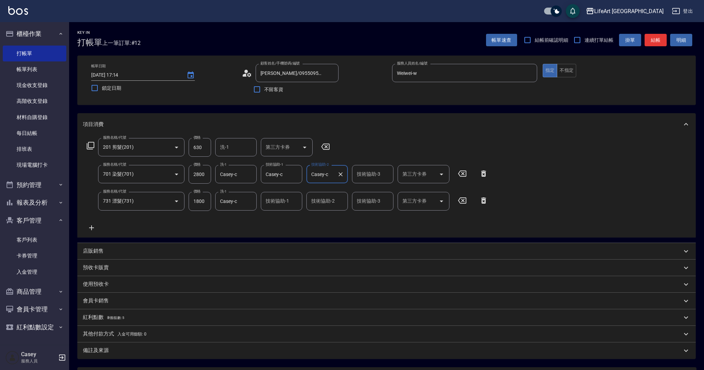
scroll to position [67, 0]
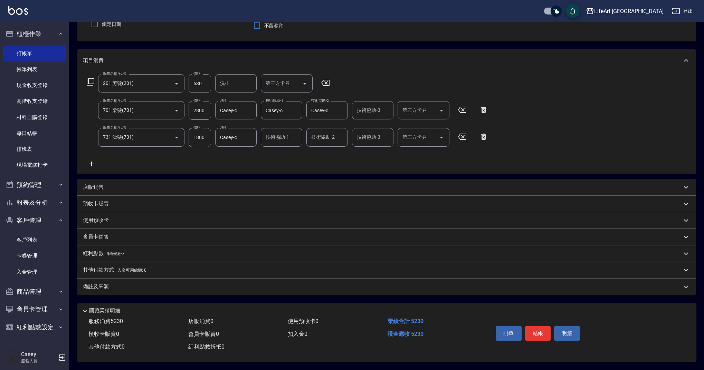
click at [187, 291] on div "備註及來源" at bounding box center [386, 287] width 618 height 17
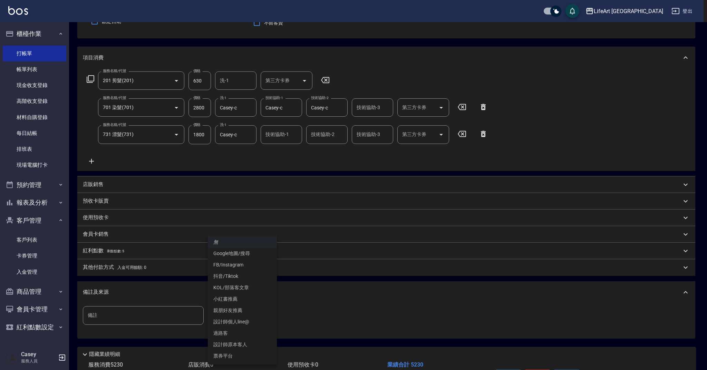
click at [234, 312] on body "LifeArt 蘆洲 登出 櫃檯作業 打帳單 帳單列表 現金收支登錄 高階收支登錄 材料自購登錄 每日結帳 排班表 現場電腦打卡 預約管理 預約管理 單日預約…" at bounding box center [353, 173] width 707 height 480
click at [237, 345] on li "設計師原本客人" at bounding box center [242, 344] width 69 height 11
type input "設計師原本客人"
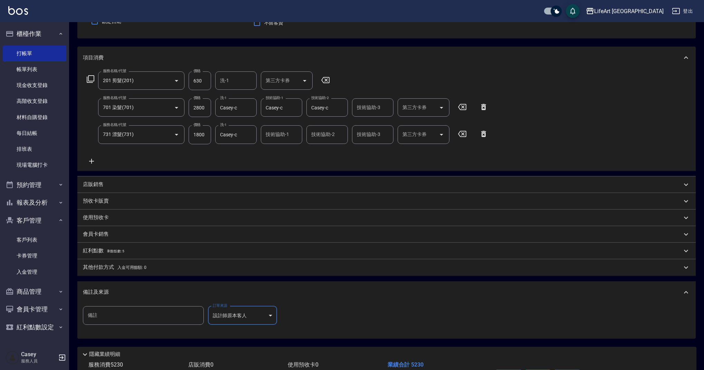
scroll to position [113, 0]
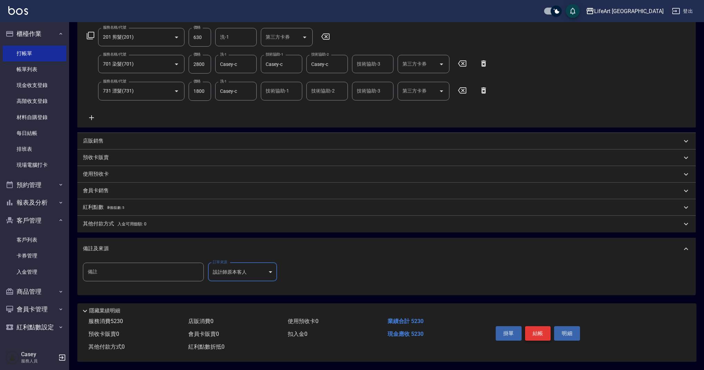
click at [538, 328] on button "結帳" at bounding box center [538, 333] width 26 height 15
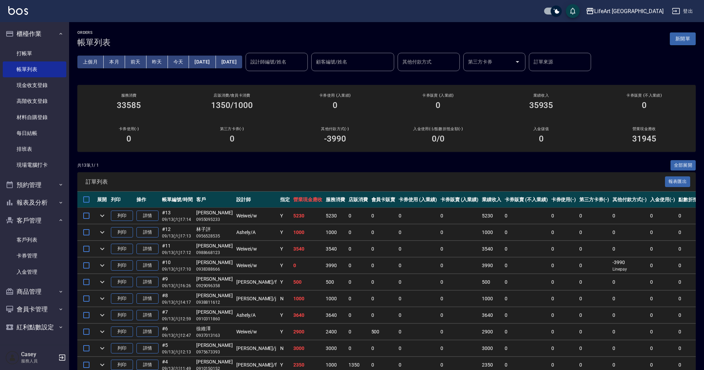
click at [679, 37] on button "新開單" at bounding box center [682, 38] width 26 height 13
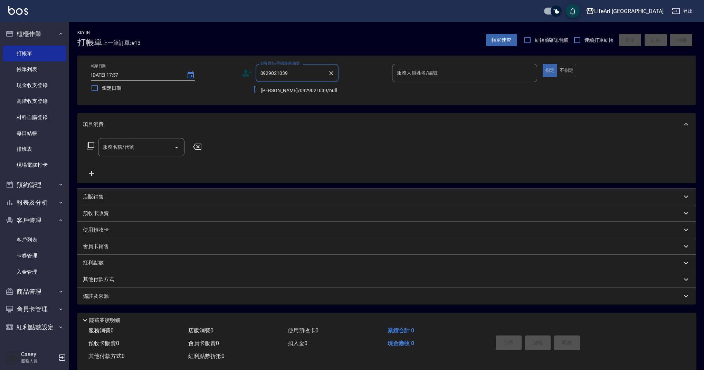
click at [288, 90] on li "[PERSON_NAME]/0929021039/null" at bounding box center [296, 90] width 83 height 11
type input "[PERSON_NAME]/0929021039/null"
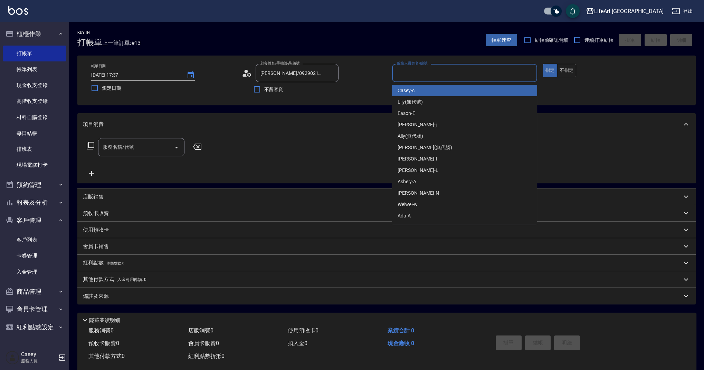
click at [415, 75] on input "服務人員姓名/編號" at bounding box center [464, 73] width 139 height 12
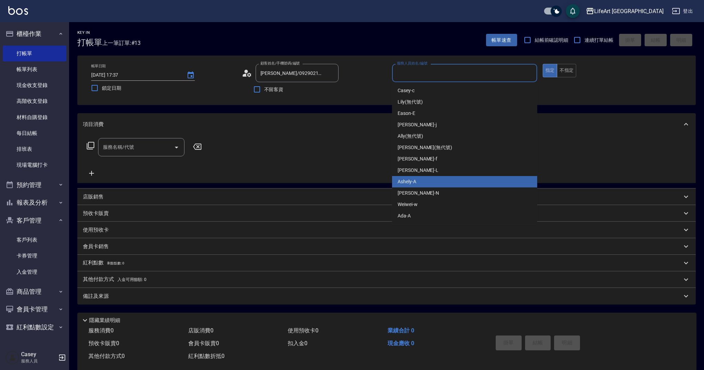
click at [415, 178] on span "Ashely -A" at bounding box center [406, 181] width 19 height 7
type input "Ashely-A"
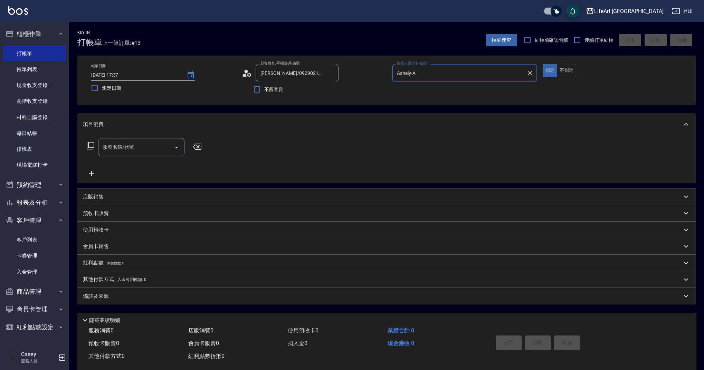
click at [134, 148] on input "服務名稱/代號" at bounding box center [136, 147] width 70 height 12
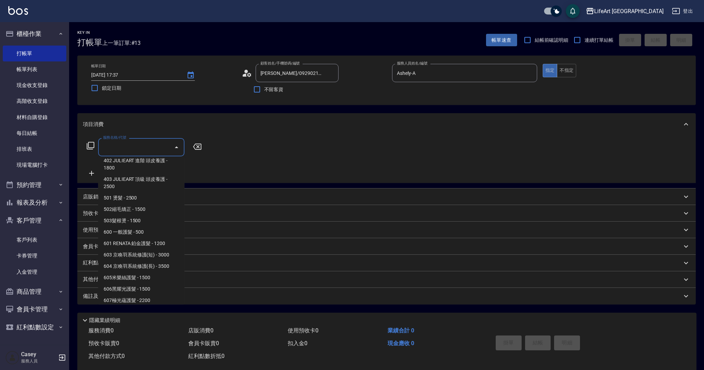
scroll to position [88, 0]
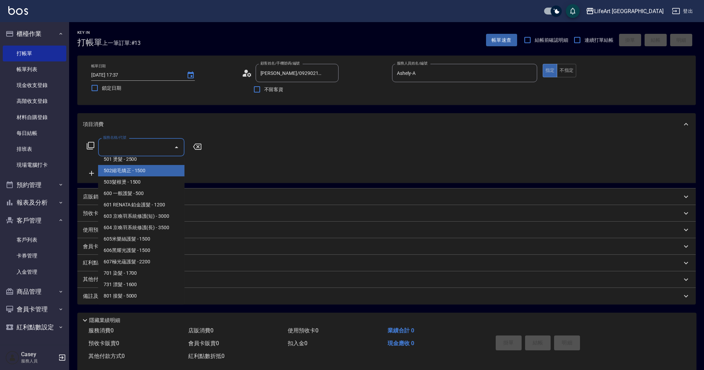
click at [153, 169] on span "502縮毛矯正 - 1500" at bounding box center [141, 170] width 86 height 11
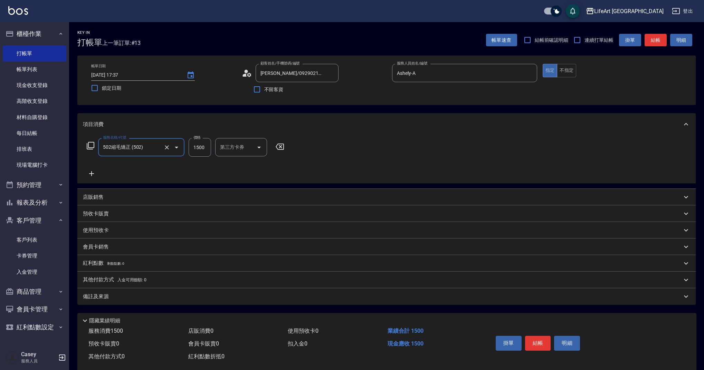
type input "502縮毛矯正 (502)"
click at [87, 171] on icon at bounding box center [91, 174] width 17 height 8
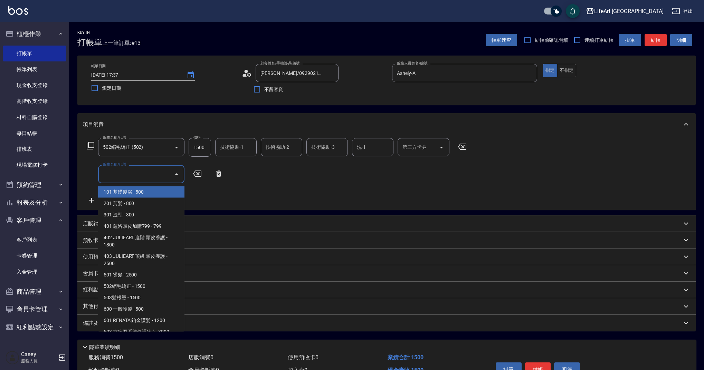
drag, startPoint x: 133, startPoint y: 171, endPoint x: 141, endPoint y: 173, distance: 8.4
click at [133, 171] on input "服務名稱/代號" at bounding box center [136, 174] width 70 height 12
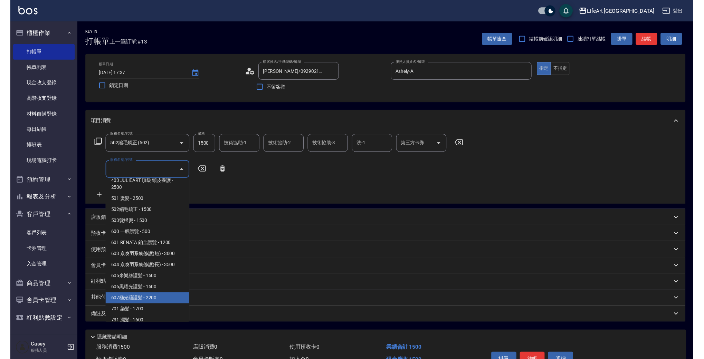
scroll to position [71, 0]
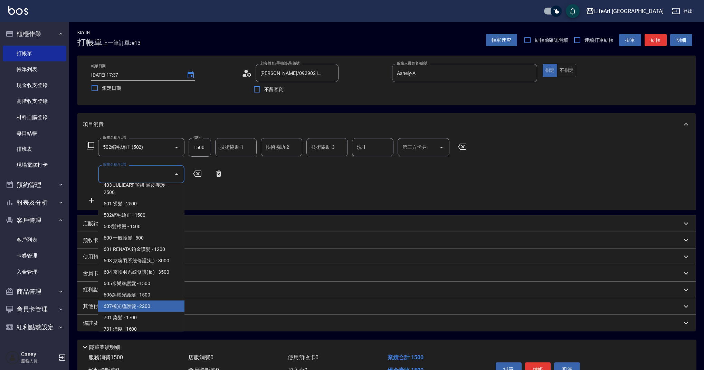
click at [139, 308] on span "607極光蘊護髮 - 2200" at bounding box center [141, 306] width 86 height 11
type input "607極光蘊護髮(607)"
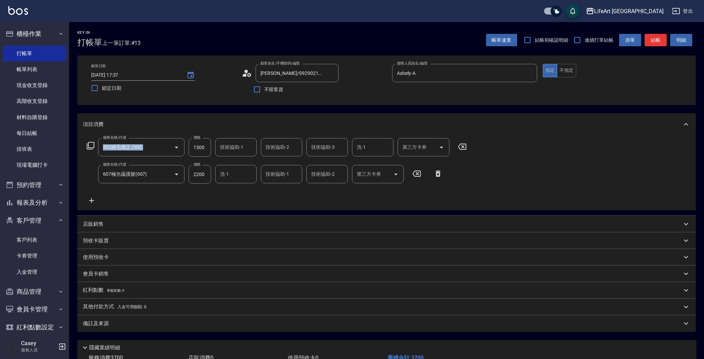
drag, startPoint x: 208, startPoint y: 136, endPoint x: 202, endPoint y: 139, distance: 6.6
click at [202, 139] on div "服務名稱/代號 502縮毛矯正 (502) 服務名稱/代號 價格 1500 價格 技術協助-1 技術協助-1 技術協助-2 技術協助-2 技術協助-3 技術協…" at bounding box center [386, 172] width 618 height 75
drag, startPoint x: 191, startPoint y: 149, endPoint x: 228, endPoint y: 150, distance: 37.3
click at [228, 150] on div "服務名稱/代號 502縮毛矯正 (502) 服務名稱/代號 價格 1500 價格 技術協助-1 技術協助-1 技術協助-2 技術協助-2 技術協助-3 技術協…" at bounding box center [277, 147] width 388 height 19
drag, startPoint x: 208, startPoint y: 147, endPoint x: 187, endPoint y: 147, distance: 21.1
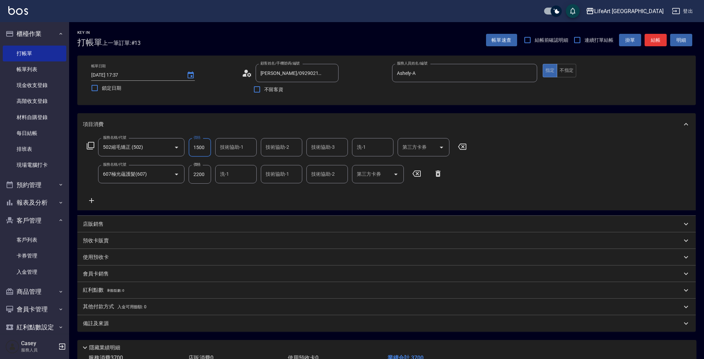
click at [187, 147] on div "服務名稱/代號 502縮毛矯正 (502) 服務名稱/代號 價格 1500 價格 技術協助-1 技術協助-1 技術協助-2 技術協助-2 技術協助-3 技術協…" at bounding box center [277, 147] width 388 height 19
type input "4800"
click at [223, 146] on div "技術協助-1 技術協助-1" at bounding box center [235, 147] width 41 height 18
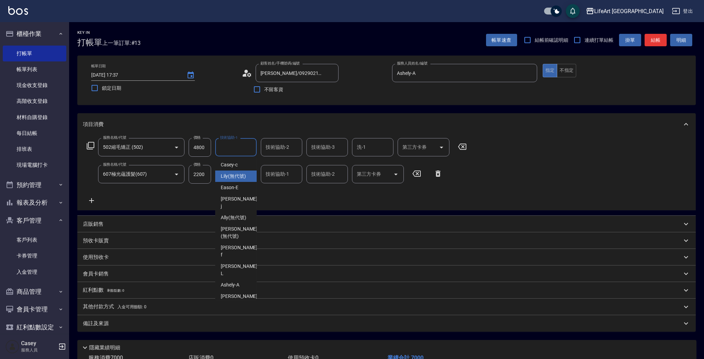
click at [228, 173] on span "Lily (無代號)" at bounding box center [233, 176] width 25 height 7
type input "Lily(無代號)"
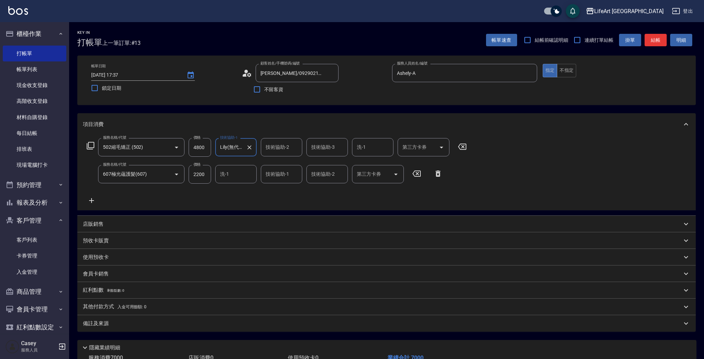
click at [299, 149] on div "技術協助-2" at bounding box center [281, 147] width 41 height 18
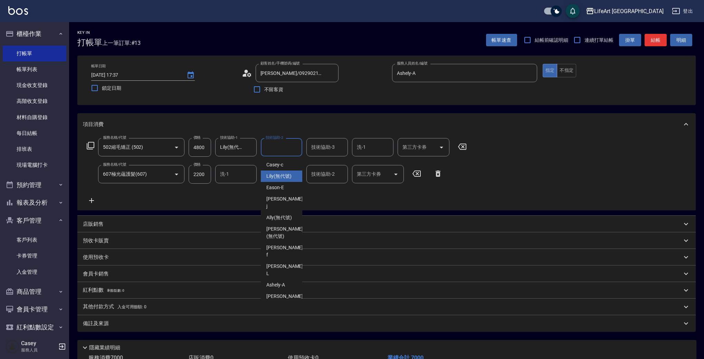
drag, startPoint x: 281, startPoint y: 173, endPoint x: 311, endPoint y: 158, distance: 33.7
click at [281, 173] on span "Lily (無代號)" at bounding box center [278, 176] width 25 height 7
type input "Lily(無代號)"
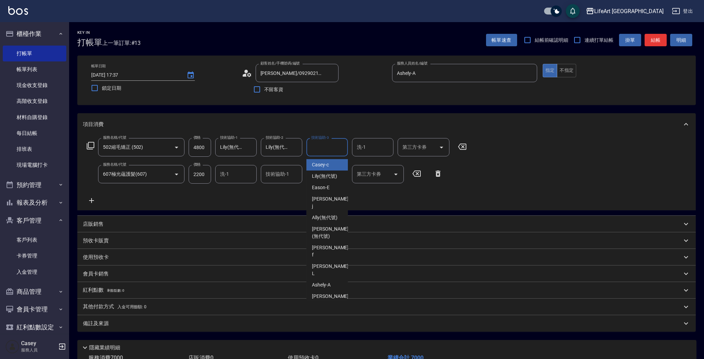
click at [324, 151] on input "技術協助-3" at bounding box center [326, 147] width 35 height 12
click at [320, 174] on span "Lily (無代號)" at bounding box center [324, 176] width 25 height 7
type input "Lily(無代號)"
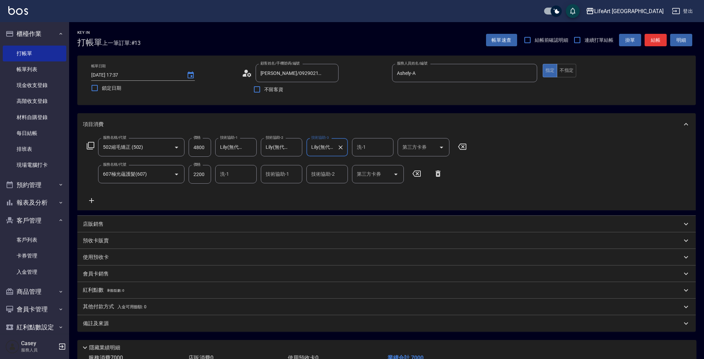
click at [236, 177] on input "洗-1" at bounding box center [235, 174] width 35 height 12
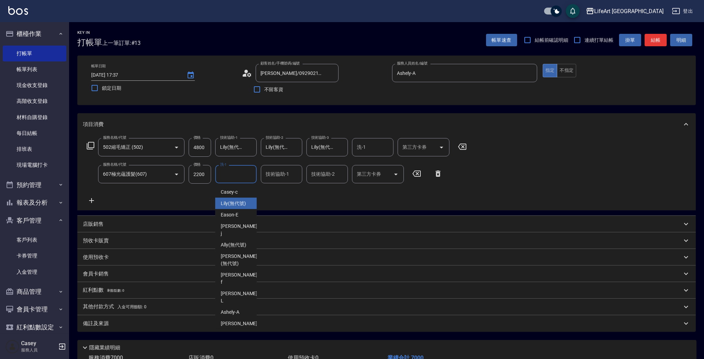
click at [235, 206] on span "Lily (無代號)" at bounding box center [233, 203] width 25 height 7
type input "Lily(無代號)"
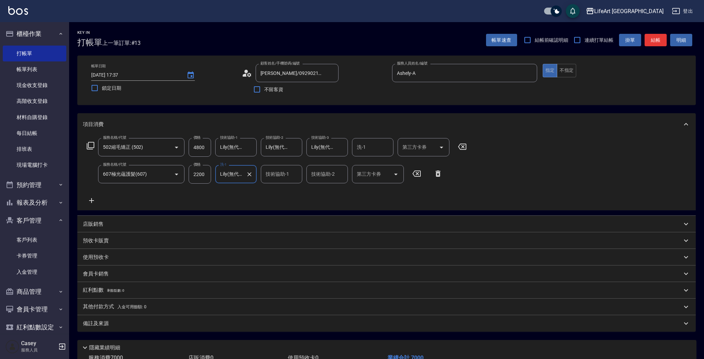
scroll to position [51, 0]
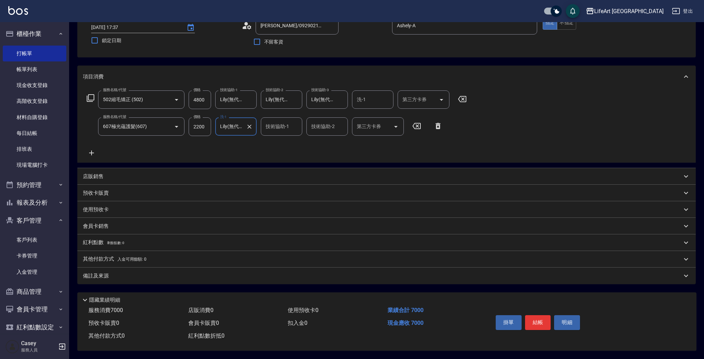
click at [114, 258] on p "其他付款方式 入金可用餘額: 0" at bounding box center [115, 259] width 64 height 8
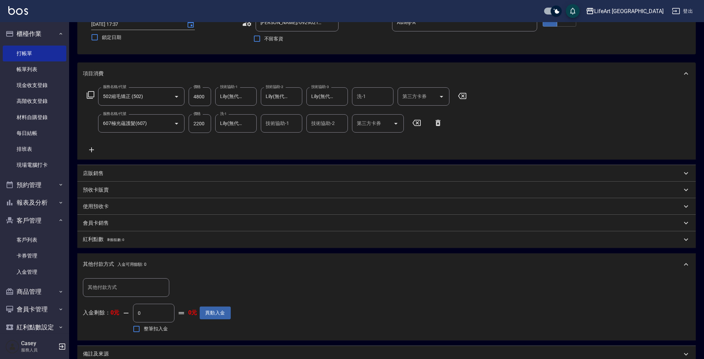
click at [106, 241] on p "紅利點數 剩餘點數: 0" at bounding box center [103, 240] width 41 height 8
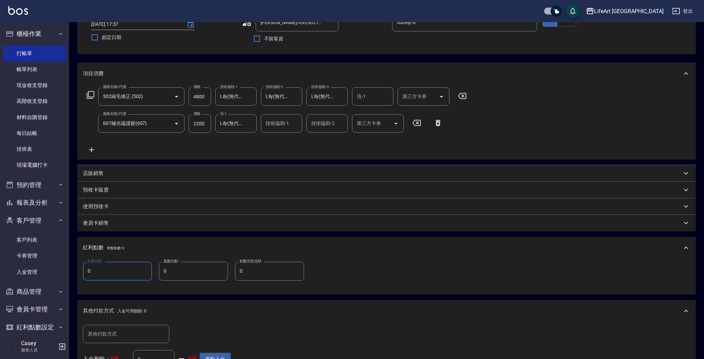
drag, startPoint x: 110, startPoint y: 272, endPoint x: 75, endPoint y: 271, distance: 35.2
click at [75, 271] on div "Key In 打帳單 上一筆訂單:#13 帳單速查 結帳前確認明細 連續打單結帳 掛單 結帳 明細 帳單日期 [DATE] 17:37 鎖定日期 顧客姓名/手…" at bounding box center [386, 227] width 635 height 512
type input "15"
click at [110, 228] on div "會員卡銷售" at bounding box center [386, 223] width 618 height 17
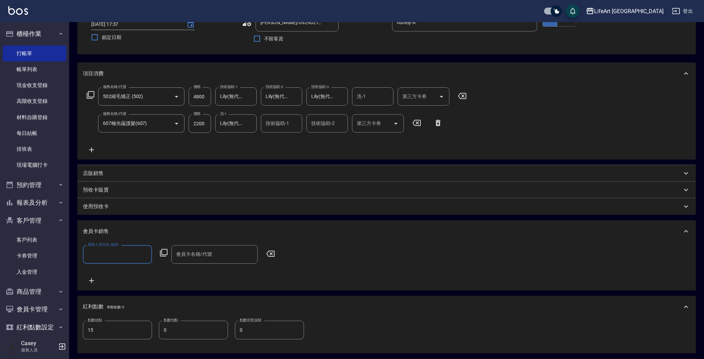
click at [103, 248] on div "服務人員姓名/編號 服務人員姓名/編號" at bounding box center [117, 254] width 69 height 18
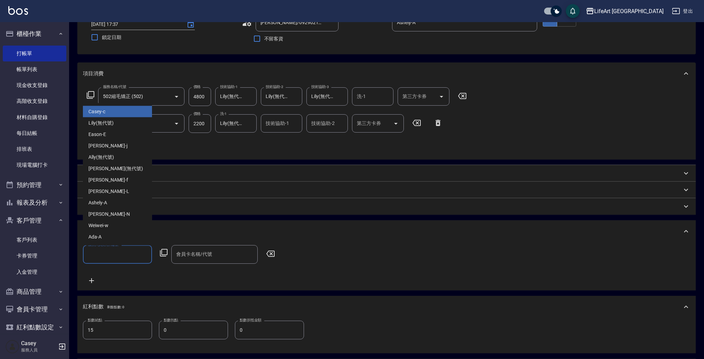
click at [106, 259] on input "服務人員姓名/編號" at bounding box center [117, 254] width 63 height 12
click at [125, 199] on div "Ashely -A" at bounding box center [117, 202] width 69 height 11
type input "Ashely-A"
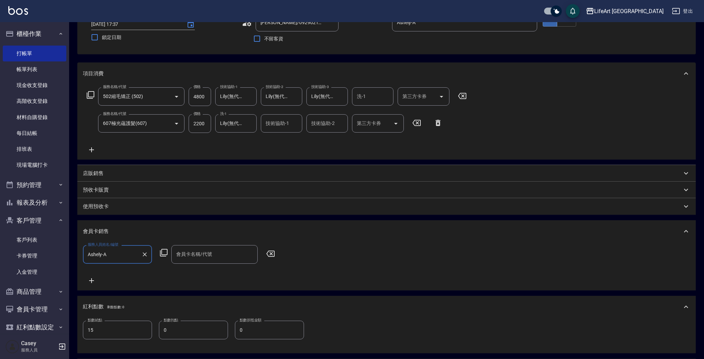
click at [207, 256] on input "會員卡名稱/代號" at bounding box center [214, 254] width 80 height 12
click at [207, 275] on span "會員卡一號 - 01" at bounding box center [214, 272] width 86 height 11
type input "會員卡一號-365天"
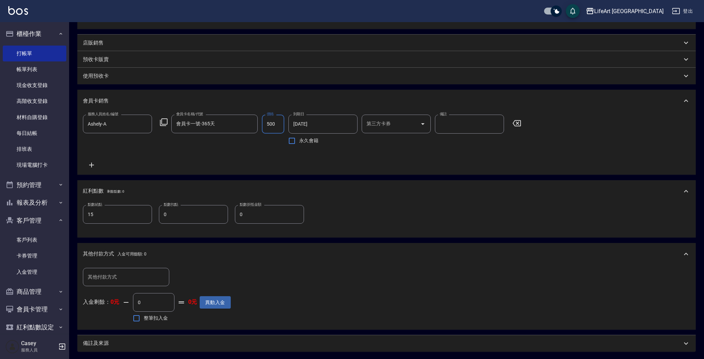
scroll to position [252, 0]
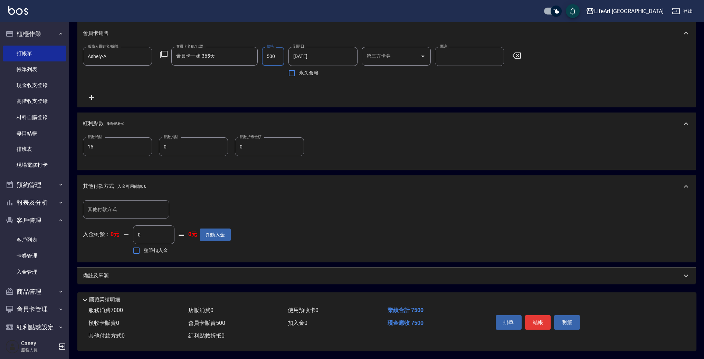
type input "500"
click at [139, 276] on div "備註及來源" at bounding box center [382, 275] width 599 height 7
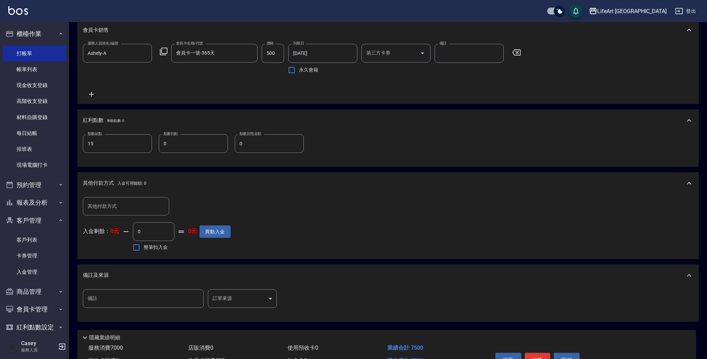
click at [229, 298] on body "LifeArt 蘆洲 登出 櫃檯作業 打帳單 帳單列表 現金收支登錄 高階收支登錄 材料自購登錄 每日結帳 排班表 現場電腦打卡 預約管理 預約管理 單日預約…" at bounding box center [353, 72] width 707 height 649
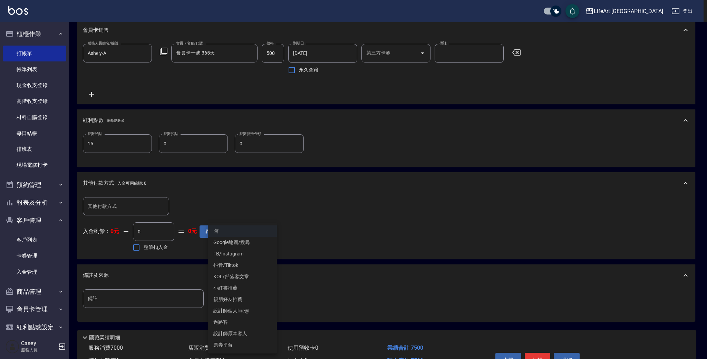
click at [232, 331] on li "設計師原本客人" at bounding box center [242, 333] width 69 height 11
type input "設計師原本客人"
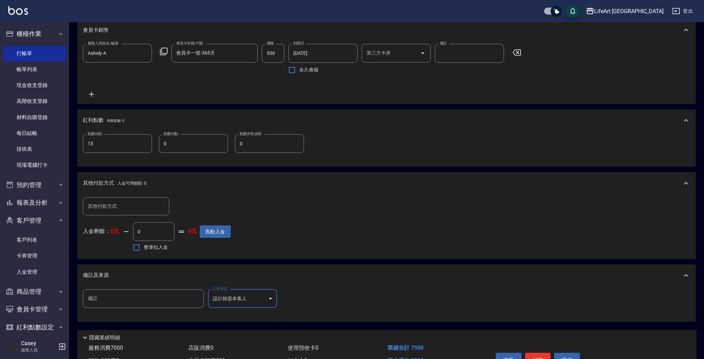
click at [123, 207] on input "其他付款方式" at bounding box center [126, 206] width 80 height 12
click at [106, 258] on span "信用卡" at bounding box center [126, 257] width 86 height 11
type input "信用卡"
drag, startPoint x: 191, startPoint y: 205, endPoint x: 160, endPoint y: 204, distance: 31.4
click at [160, 204] on div "其他付款方式 信用卡 其他付款方式 信用卡金額 0 信用卡金額" at bounding box center [157, 206] width 148 height 19
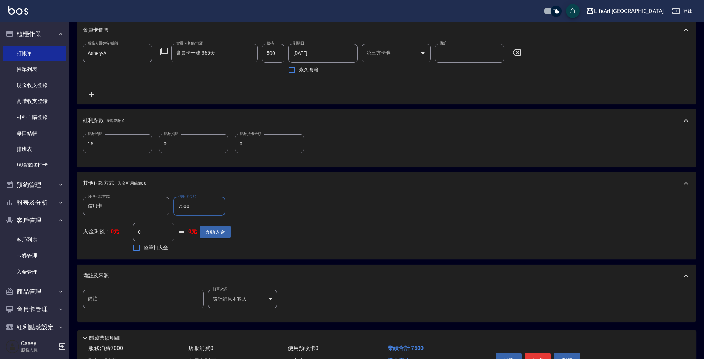
scroll to position [293, 0]
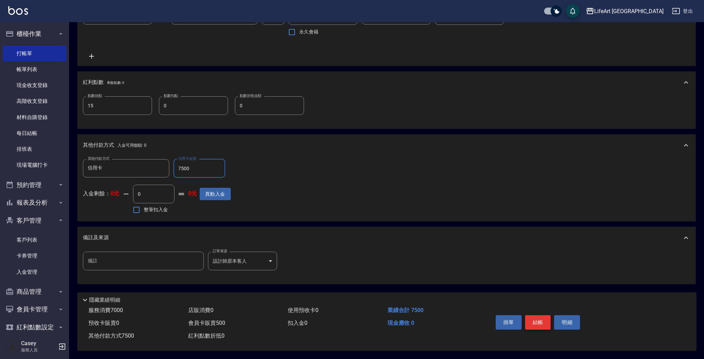
type input "7500"
click at [535, 322] on button "結帳" at bounding box center [538, 322] width 26 height 15
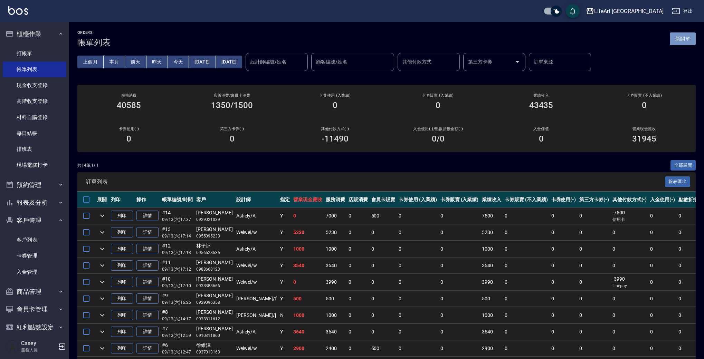
click at [686, 40] on button "新開單" at bounding box center [682, 38] width 26 height 13
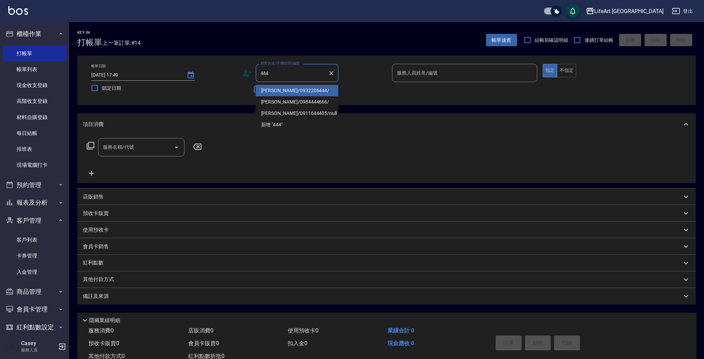
click at [301, 92] on li "[PERSON_NAME]/0932206444/" at bounding box center [296, 90] width 83 height 11
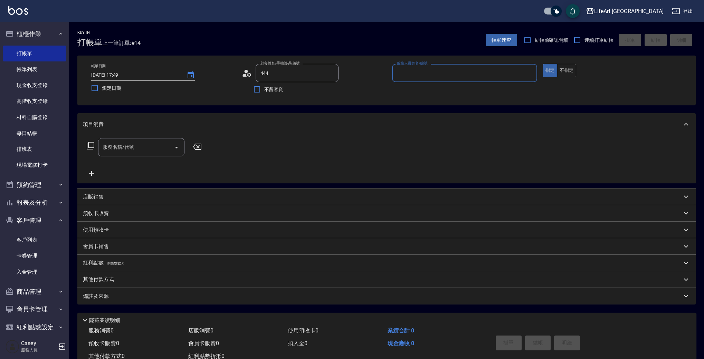
type input "[PERSON_NAME]/0932206444/"
type input "Ashely-A"
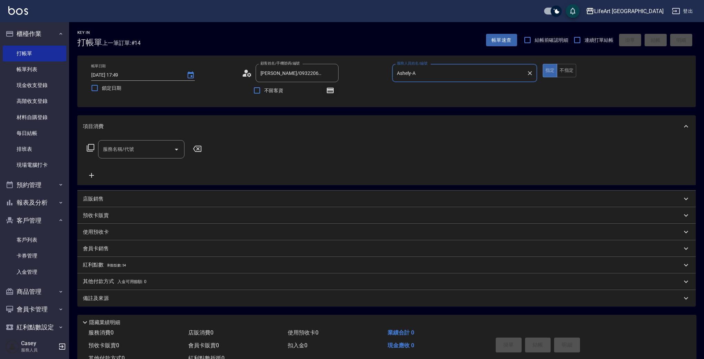
click at [326, 90] on icon "button" at bounding box center [330, 90] width 8 height 8
click at [112, 142] on div "服務名稱/代號" at bounding box center [141, 149] width 86 height 18
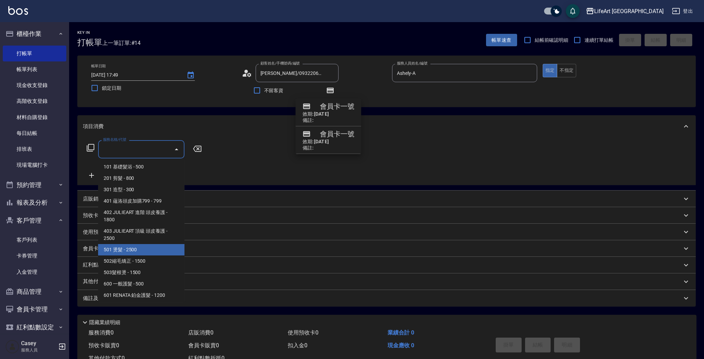
click at [142, 251] on span "501 燙髮 - 2500" at bounding box center [141, 249] width 86 height 11
type input "501 燙髮(501)"
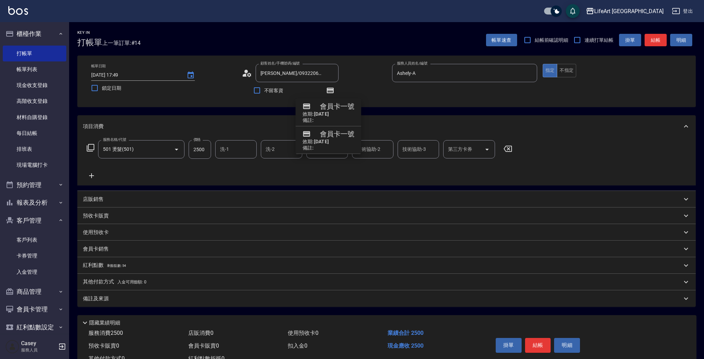
click at [95, 175] on icon at bounding box center [91, 176] width 17 height 8
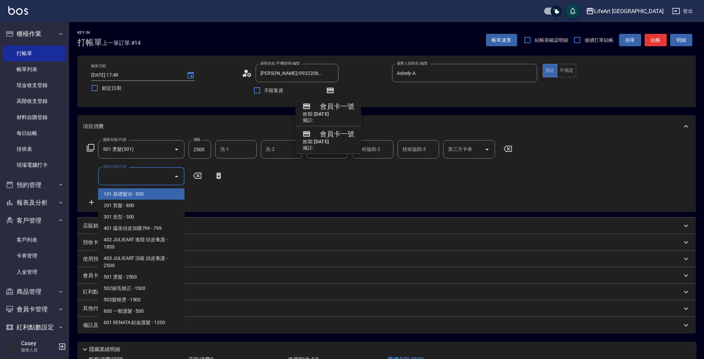
click at [137, 173] on input "服務名稱/代號" at bounding box center [136, 176] width 70 height 12
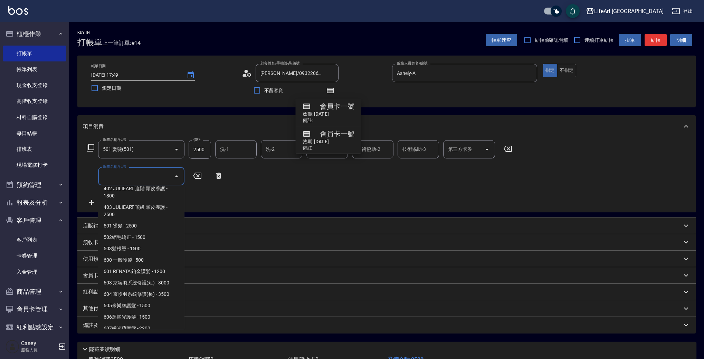
scroll to position [93, 0]
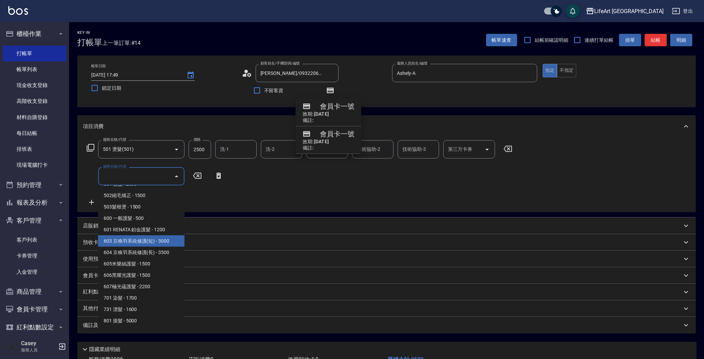
click at [140, 238] on span "603 京喚羽系統修護(短) - 3000" at bounding box center [141, 240] width 86 height 11
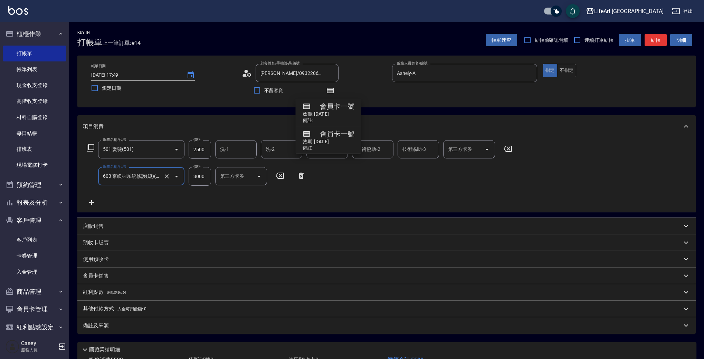
type input "603 京喚羽系統修護(短)(603)"
drag, startPoint x: 202, startPoint y: 178, endPoint x: 185, endPoint y: 178, distance: 16.9
click at [185, 178] on div "服務名稱/代號 603 京喚羽系統修護(短)(603) 服務名稱/代號 價格 3000 價格 技術協助-1 技術協助-1 技術協助-2 技術協助-2 技術協助…" at bounding box center [265, 176] width 364 height 19
type input "2500"
type input "4900"
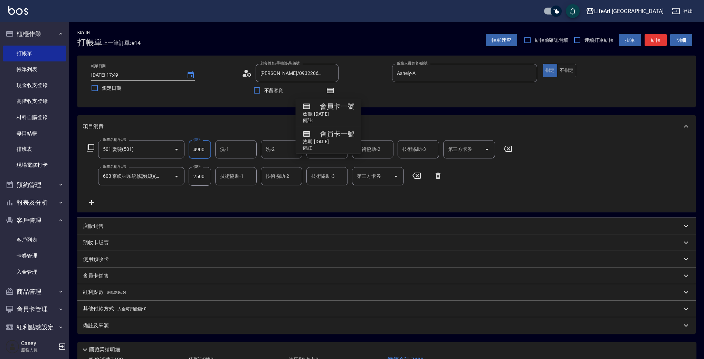
click at [235, 150] on input "洗-1" at bounding box center [235, 149] width 35 height 12
click at [235, 253] on span "Lily (無代號)" at bounding box center [233, 256] width 25 height 7
type input "Lily(無代號)"
click at [272, 157] on div "洗-2" at bounding box center [281, 149] width 41 height 18
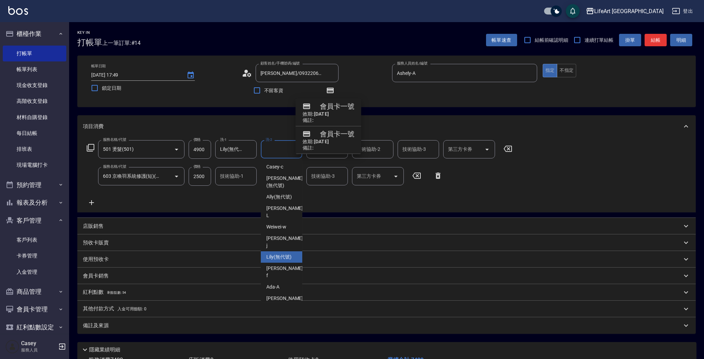
click at [282, 253] on span "Lily (無代號)" at bounding box center [278, 256] width 25 height 7
type input "Lily(無代號)"
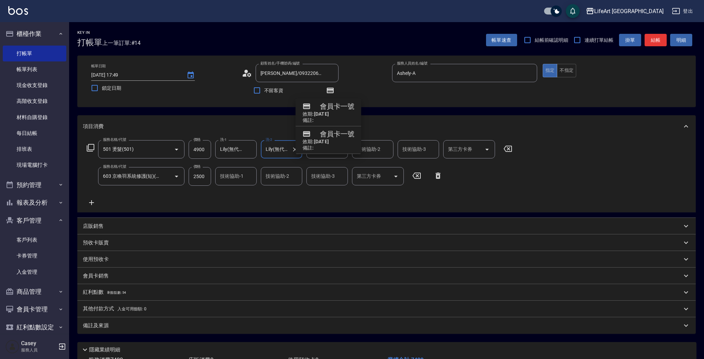
click at [526, 165] on div "服務名稱/代號 501 燙髮(501) 服務名稱/代號 價格 4900 價格 洗-1 Lily(無代號) 洗-1 洗-2 Lily(無代號) 洗-2 技術協助…" at bounding box center [386, 174] width 618 height 75
drag, startPoint x: 392, startPoint y: 111, endPoint x: 374, endPoint y: 105, distance: 19.8
click at [392, 111] on div "Key In 打帳單 上一筆訂單:#14 帳單速查 結帳前確認明細 連續打單結帳 掛單 結帳 明細 帳單日期 [DATE] 17:49 鎖定日期 顧客姓名/手…" at bounding box center [386, 215] width 635 height 387
click at [329, 90] on icon "button" at bounding box center [330, 91] width 7 height 6
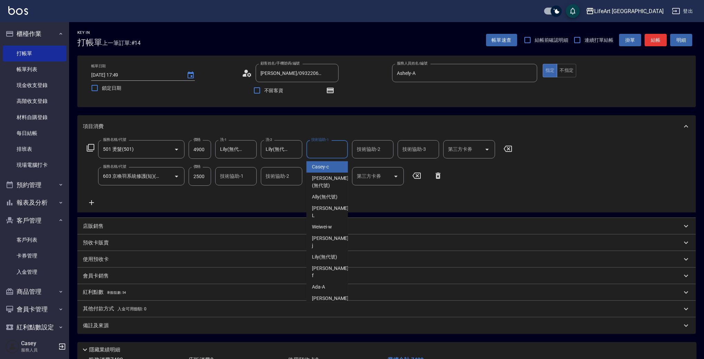
click at [334, 155] on input "技術協助-1" at bounding box center [326, 149] width 35 height 12
click at [322, 253] on span "Lily (無代號)" at bounding box center [324, 256] width 25 height 7
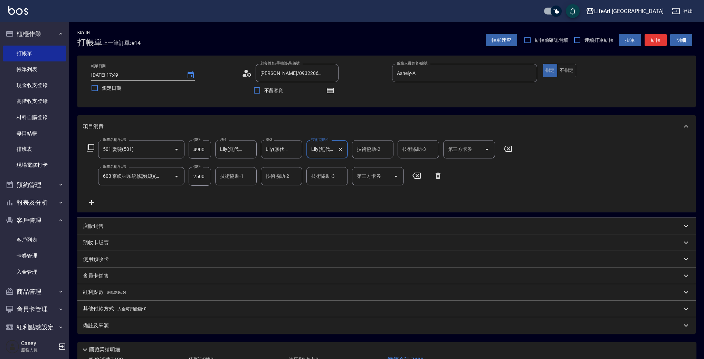
type input "Lily(無代號)"
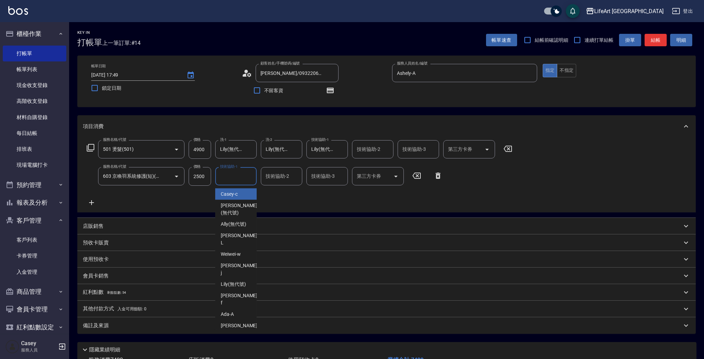
click at [242, 171] on input "技術協助-1" at bounding box center [235, 176] width 35 height 12
click at [236, 281] on span "Lily (無代號)" at bounding box center [233, 284] width 25 height 7
type input "Lily(無代號)"
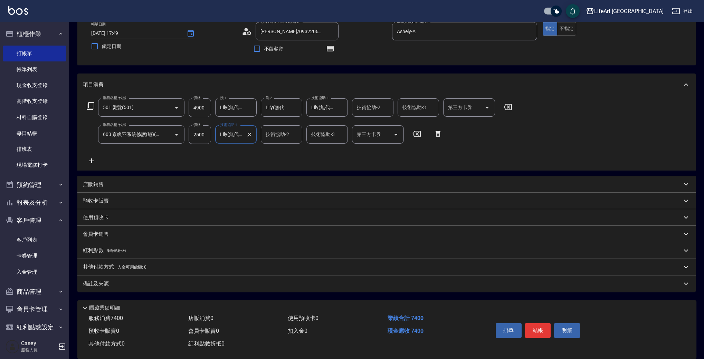
scroll to position [53, 0]
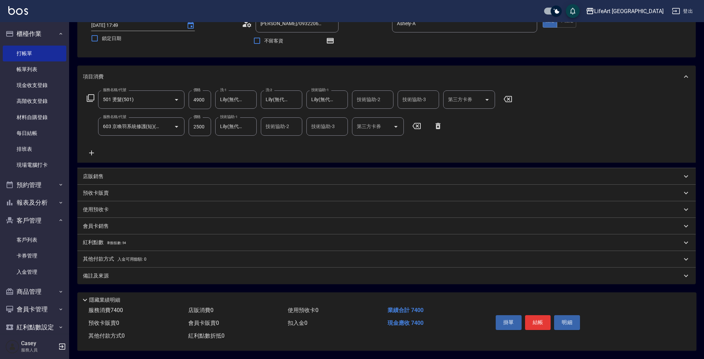
click at [112, 241] on span "剩餘點數: 54" at bounding box center [116, 243] width 19 height 4
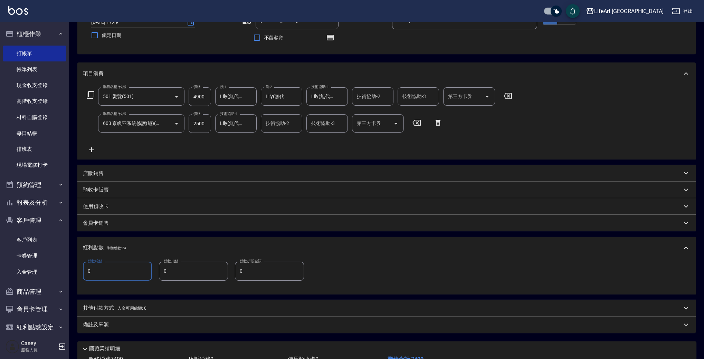
drag, startPoint x: 104, startPoint y: 270, endPoint x: 75, endPoint y: 268, distance: 29.8
click at [75, 268] on div "Key In 打帳單 上一筆訂單:#14 帳單速查 結帳前確認明細 連續打單結帳 掛單 結帳 明細 帳單日期 [DATE] 17:49 鎖定日期 顧客姓名/手…" at bounding box center [386, 188] width 635 height 439
type input "15"
click at [116, 314] on div "其他付款方式 入金可用餘額: 0" at bounding box center [386, 308] width 618 height 17
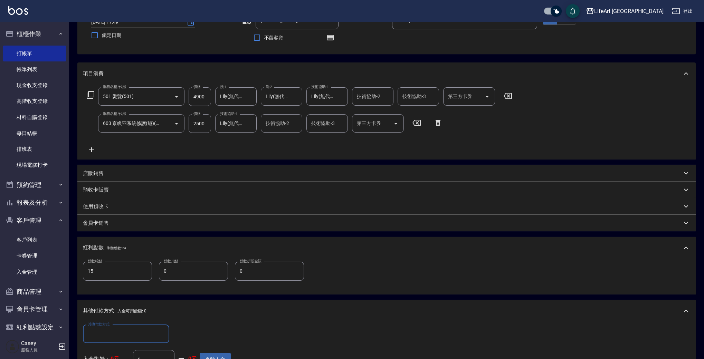
scroll to position [181, 0]
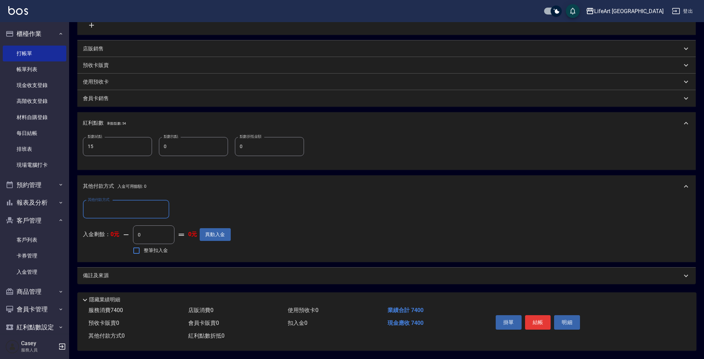
click at [196, 279] on div "備註及來源" at bounding box center [386, 276] width 618 height 17
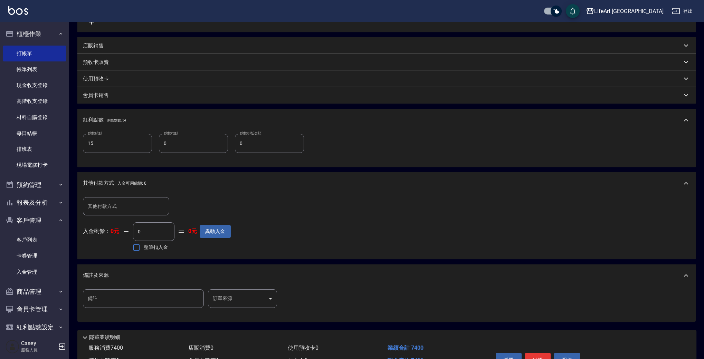
click at [242, 295] on body "LifeArt 蘆洲 登出 櫃檯作業 打帳單 帳單列表 現金收支登錄 高階收支登錄 材料自購登錄 每日結帳 排班表 現場電腦打卡 預約管理 預約管理 單日預約…" at bounding box center [352, 107] width 704 height 577
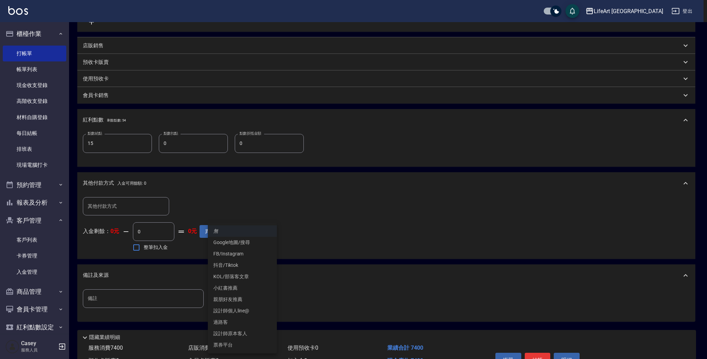
click at [254, 336] on li "設計師原本客人" at bounding box center [242, 333] width 69 height 11
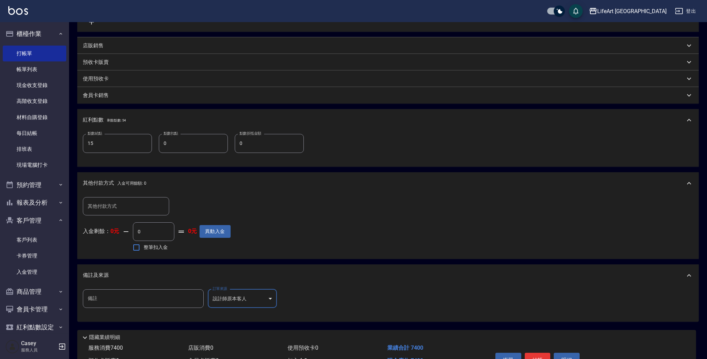
type input "設計師原本客人"
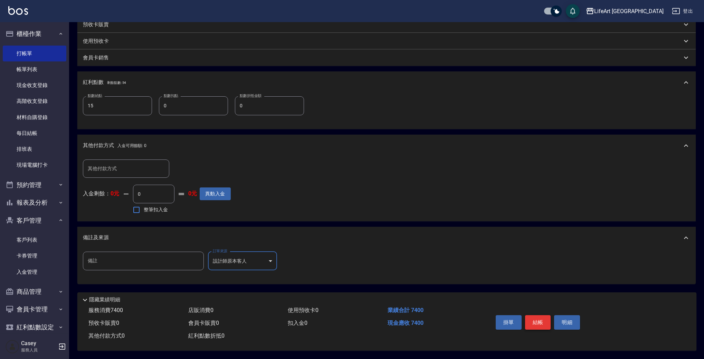
click at [534, 317] on button "結帳" at bounding box center [538, 322] width 26 height 15
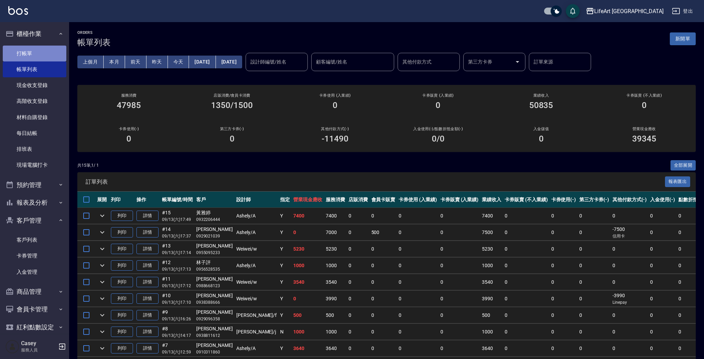
click at [51, 53] on link "打帳單" at bounding box center [35, 54] width 64 height 16
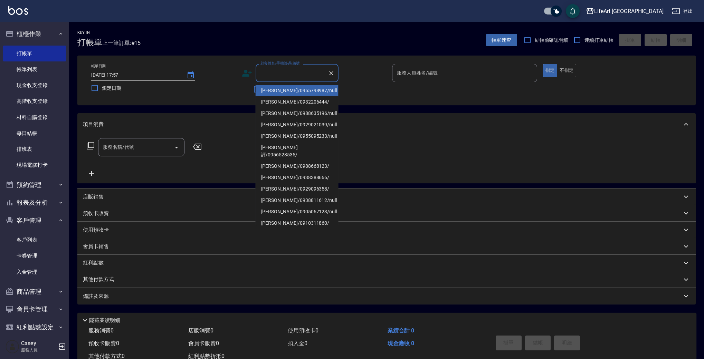
click at [281, 71] on input "顧客姓名/手機號碼/編號" at bounding box center [292, 73] width 66 height 12
type input "x"
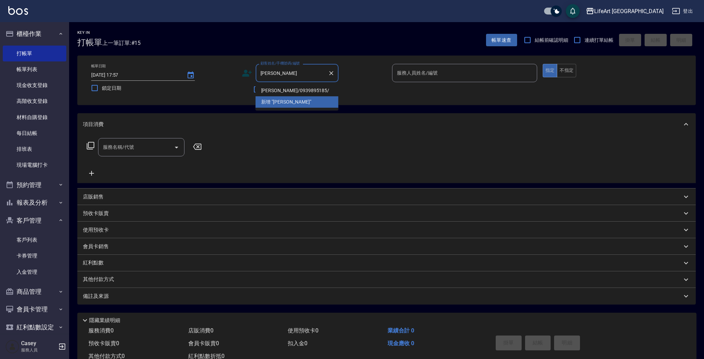
click at [286, 90] on li "[PERSON_NAME]/0939895185/" at bounding box center [296, 90] width 83 height 11
type input "[PERSON_NAME]/0939895185/"
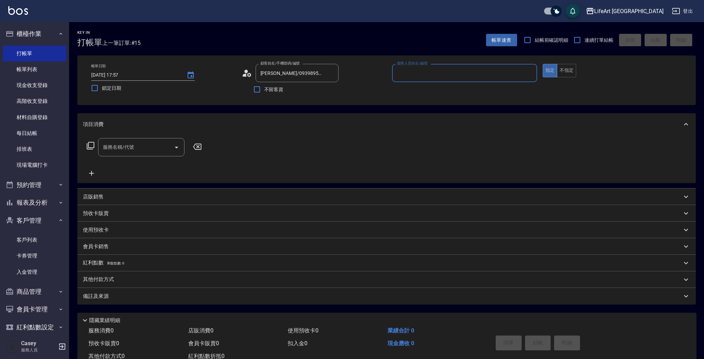
type input "Weiwei-w"
click at [244, 75] on icon at bounding box center [244, 75] width 4 height 3
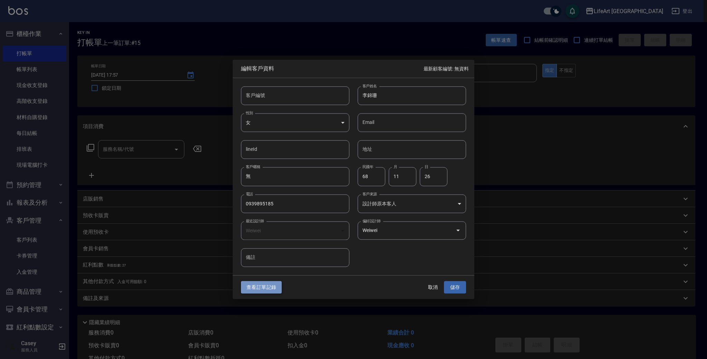
click at [264, 292] on button "查看訂單記錄" at bounding box center [261, 287] width 41 height 13
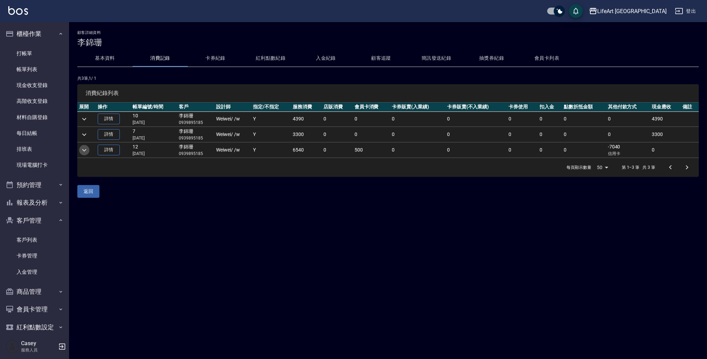
click at [84, 152] on icon "expand row" at bounding box center [84, 150] width 8 height 8
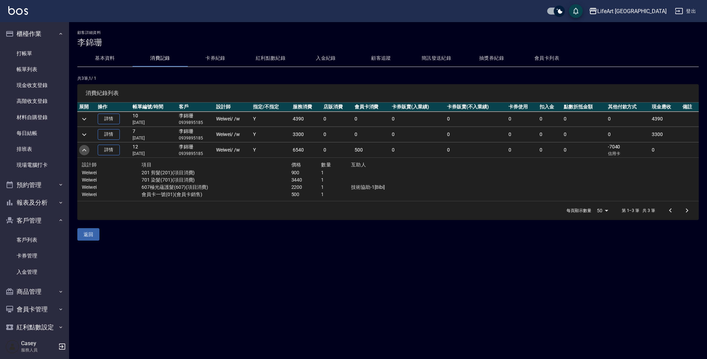
click at [84, 152] on icon "expand row" at bounding box center [84, 150] width 8 height 8
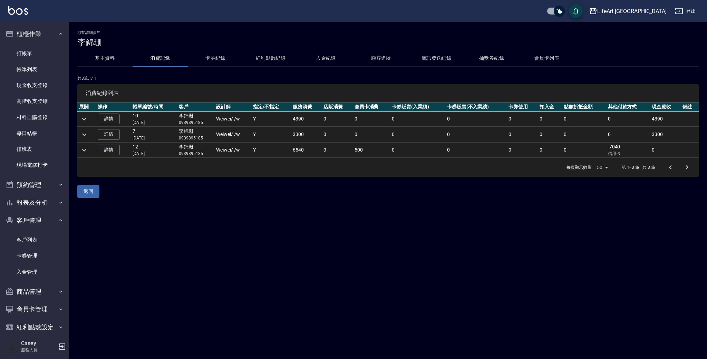
click at [84, 133] on icon "expand row" at bounding box center [84, 135] width 8 height 8
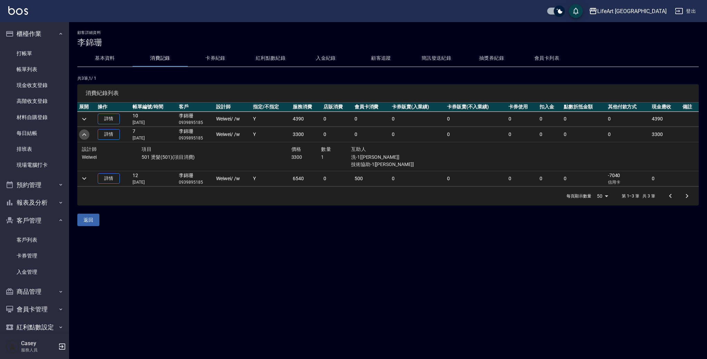
click at [85, 134] on icon "expand row" at bounding box center [84, 134] width 4 height 2
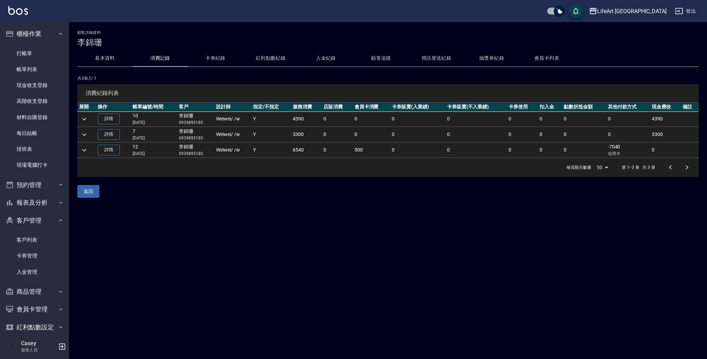
click at [87, 118] on icon "expand row" at bounding box center [84, 119] width 8 height 8
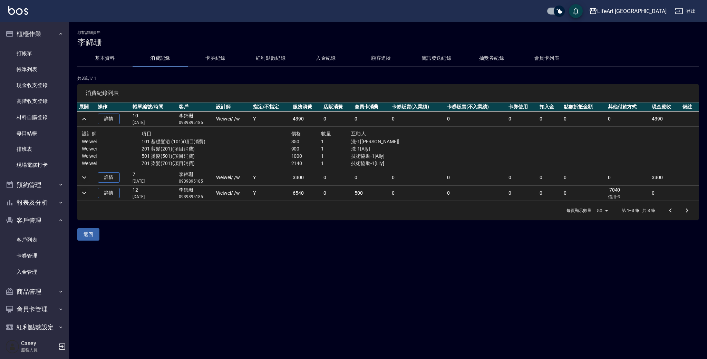
click at [87, 118] on icon "expand row" at bounding box center [84, 119] width 8 height 8
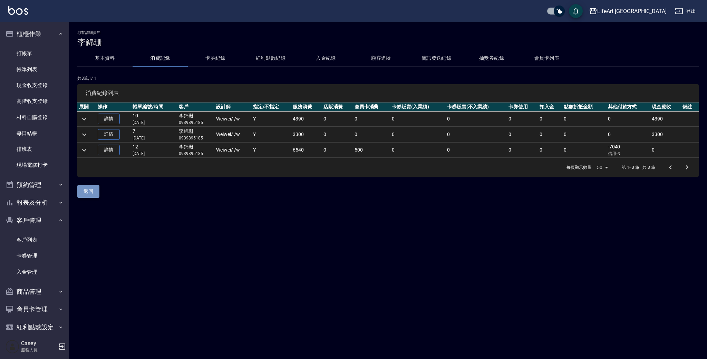
click at [93, 191] on button "返回" at bounding box center [88, 191] width 22 height 13
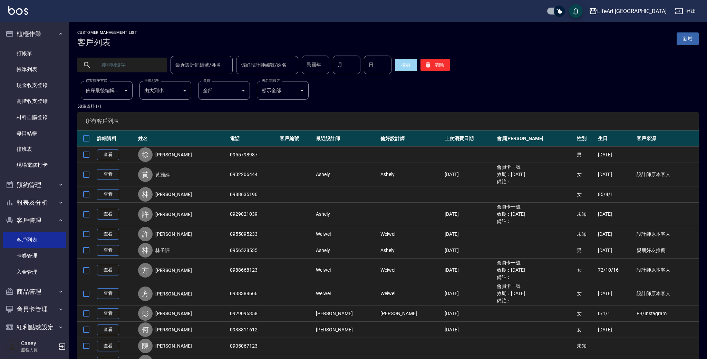
click at [123, 69] on input "text" at bounding box center [129, 65] width 65 height 19
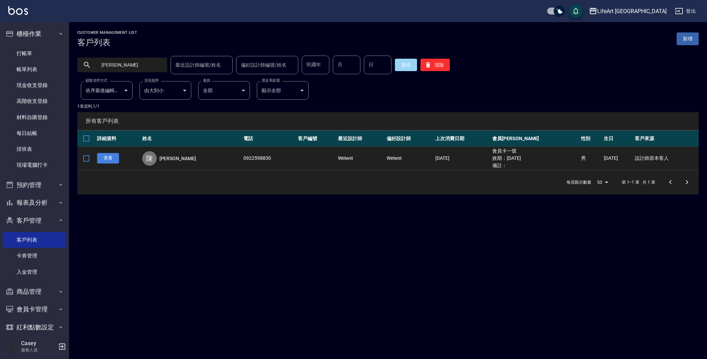
type input "[PERSON_NAME]"
click at [108, 158] on link "查看" at bounding box center [108, 158] width 22 height 11
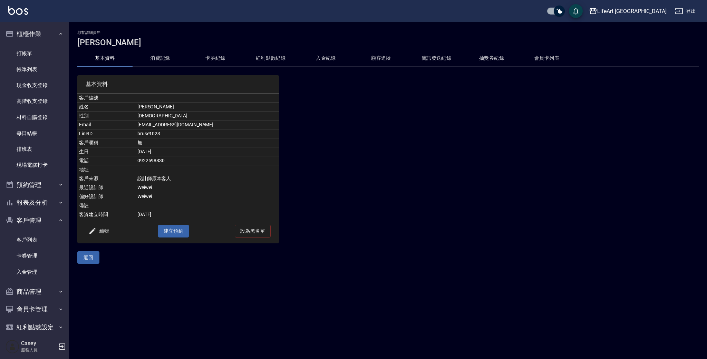
click at [163, 60] on button "消費記錄" at bounding box center [160, 58] width 55 height 17
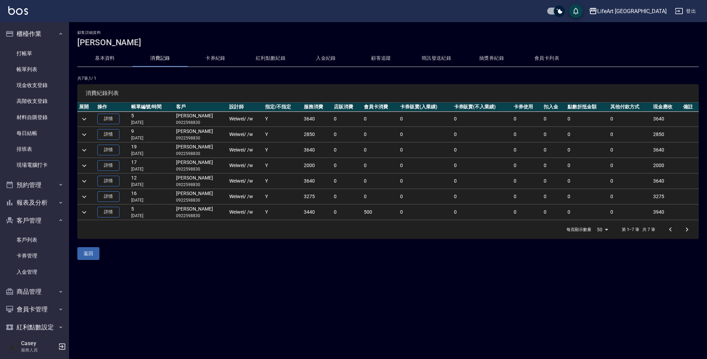
click at [85, 135] on icon "expand row" at bounding box center [84, 135] width 8 height 8
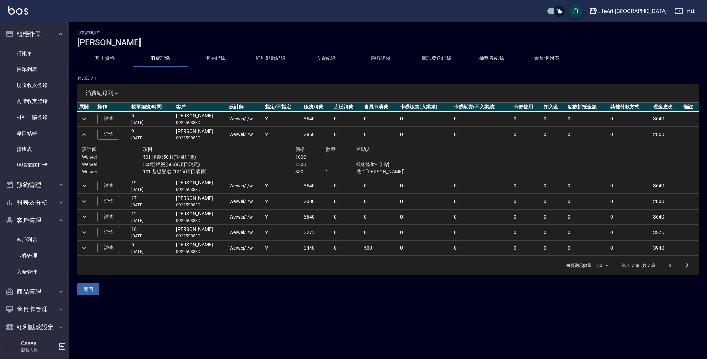
click at [86, 184] on icon "expand row" at bounding box center [84, 186] width 8 height 8
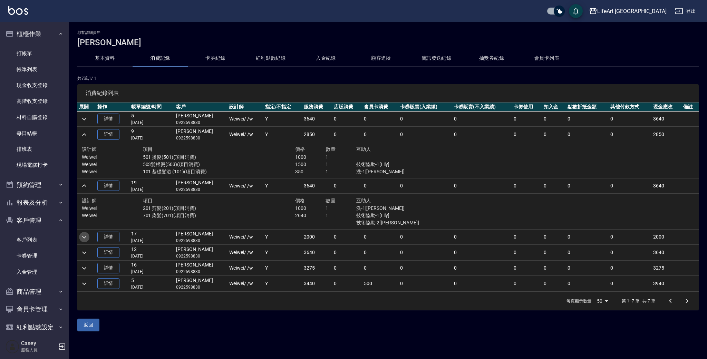
click at [85, 236] on icon "expand row" at bounding box center [84, 237] width 8 height 8
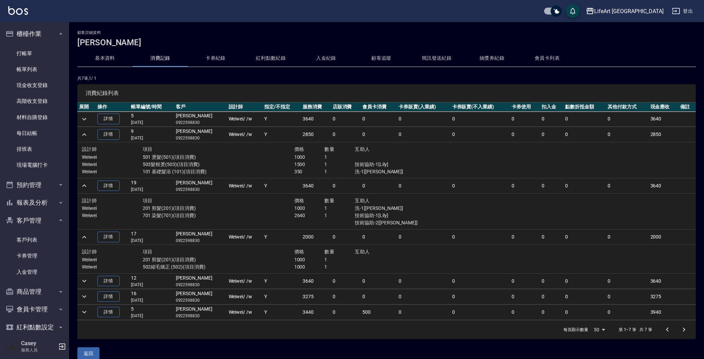
click at [85, 235] on icon "expand row" at bounding box center [84, 237] width 8 height 8
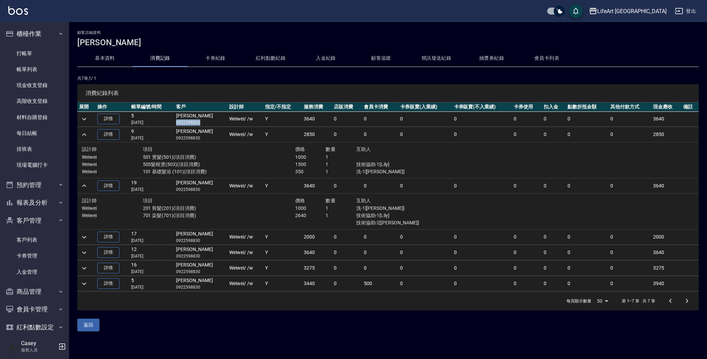
drag, startPoint x: 177, startPoint y: 123, endPoint x: 206, endPoint y: 123, distance: 28.3
click at [206, 123] on td "[PERSON_NAME]0922598830" at bounding box center [200, 119] width 53 height 15
click at [40, 69] on link "帳單列表" at bounding box center [35, 69] width 64 height 16
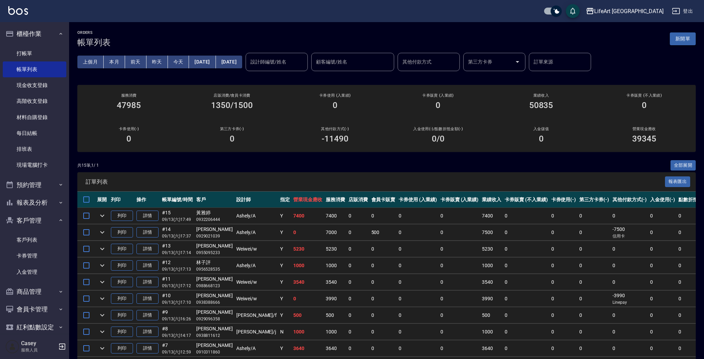
click at [675, 41] on button "新開單" at bounding box center [682, 38] width 26 height 13
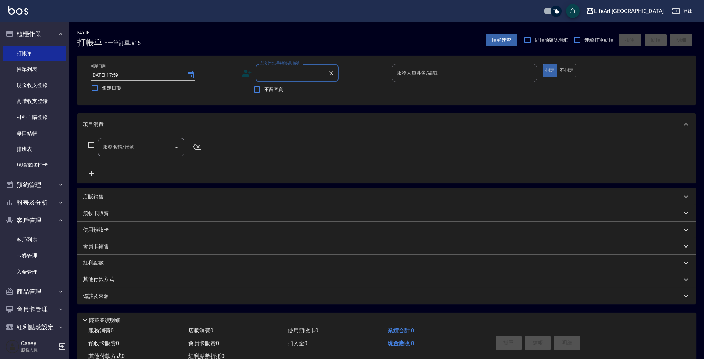
click at [271, 71] on input "顧客姓名/手機號碼/編號" at bounding box center [292, 73] width 66 height 12
click at [287, 89] on li "[PERSON_NAME]/0922598830/null" at bounding box center [296, 90] width 83 height 11
type input "[PERSON_NAME]/0922598830/null"
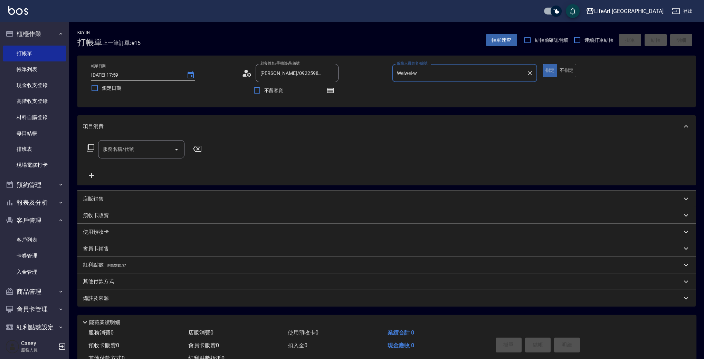
type input "Weiwei-w"
click at [159, 161] on div "服務名稱/代號 服務名稱/代號" at bounding box center [144, 159] width 123 height 39
click at [147, 146] on input "服務名稱/代號" at bounding box center [136, 149] width 70 height 12
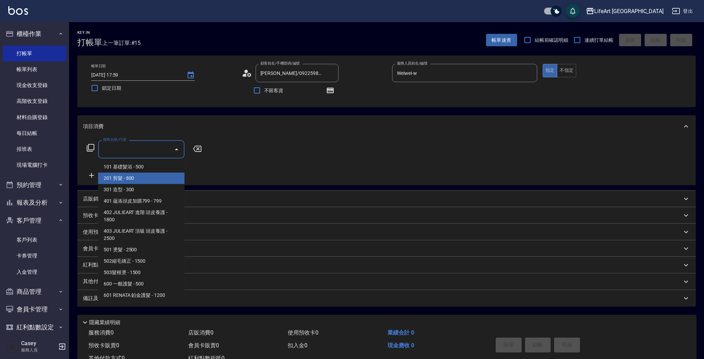
click at [129, 178] on span "201 剪髮 - 800" at bounding box center [141, 178] width 86 height 11
type input "201 剪髮(201)"
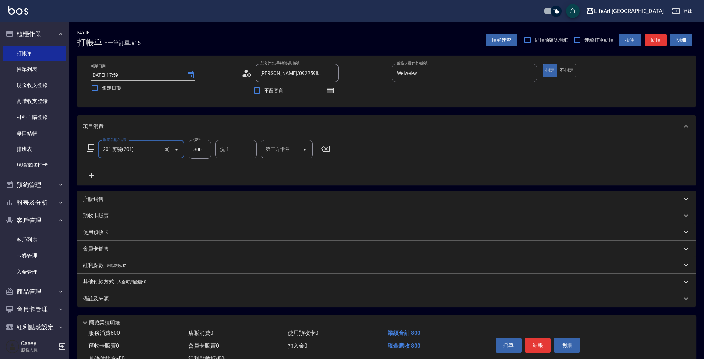
click at [88, 177] on icon at bounding box center [91, 176] width 17 height 8
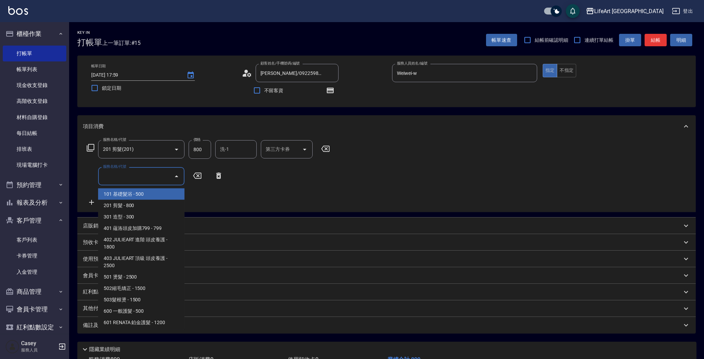
click at [138, 172] on input "服務名稱/代號" at bounding box center [136, 176] width 70 height 12
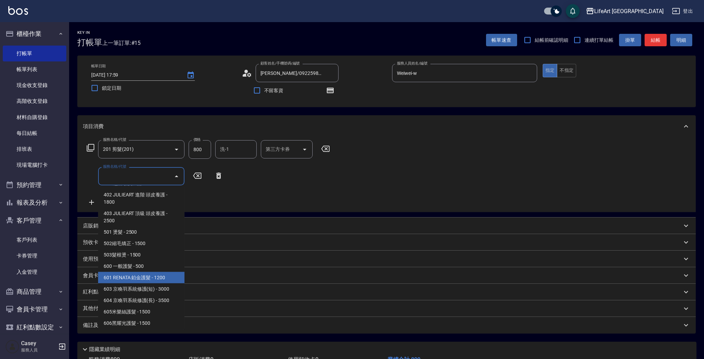
scroll to position [37, 0]
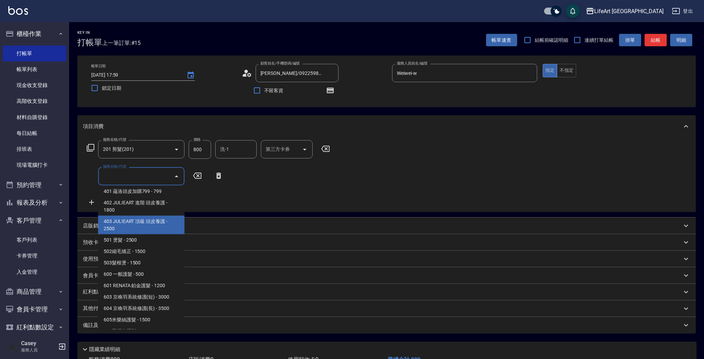
click at [137, 226] on span "403 JULIEART 頂級 頭皮養護 - 2500" at bounding box center [141, 225] width 86 height 19
type input "403 JULIEART 頂級 頭皮養護(403)"
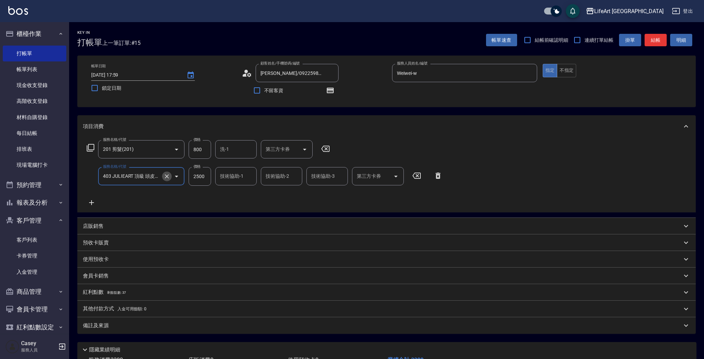
click at [165, 174] on icon "Clear" at bounding box center [166, 176] width 7 height 7
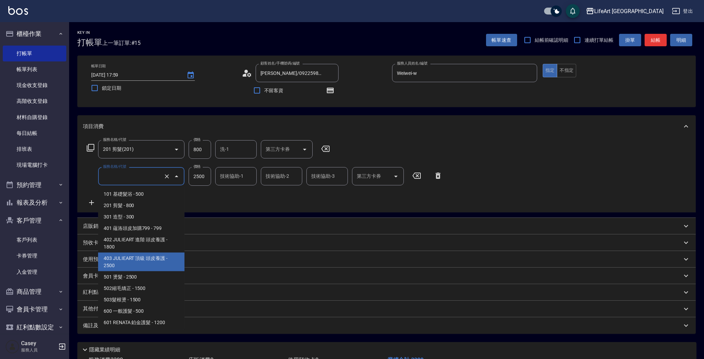
click at [142, 181] on input "服務名稱/代號" at bounding box center [131, 176] width 61 height 12
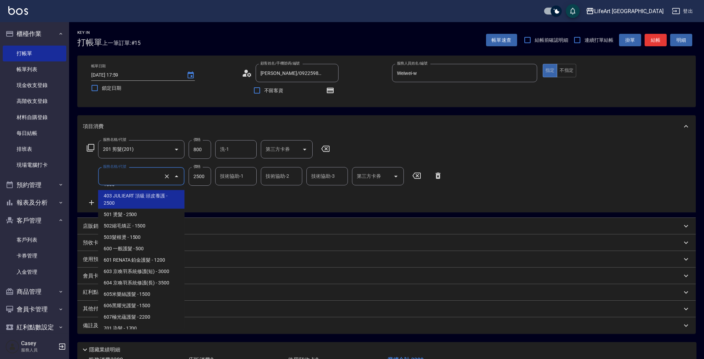
scroll to position [68, 0]
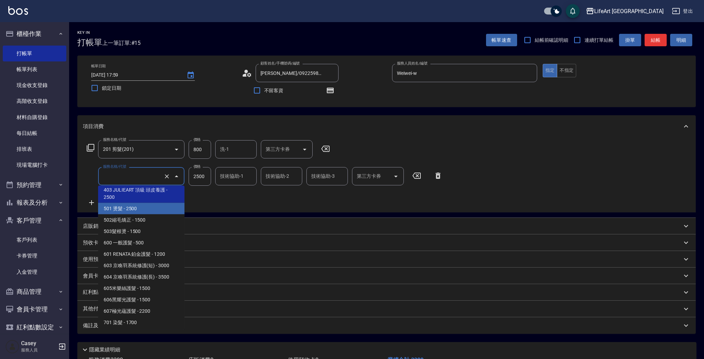
click at [142, 210] on span "501 燙髮 - 2500" at bounding box center [141, 208] width 86 height 11
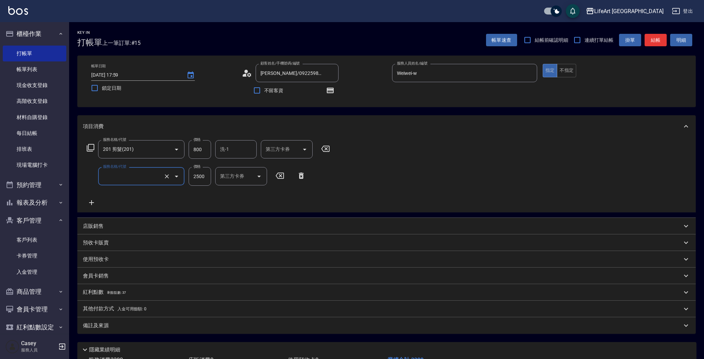
type input "501 燙髮(501)"
drag, startPoint x: 206, startPoint y: 148, endPoint x: 167, endPoint y: 151, distance: 38.4
click at [167, 151] on div "服務名稱/代號 201 剪髮(201) 服務名稱/代號 價格 800 價格 洗-1 洗-1 第三方卡券 第三方卡券" at bounding box center [208, 149] width 251 height 19
type input "1000"
drag, startPoint x: 197, startPoint y: 146, endPoint x: 203, endPoint y: 146, distance: 6.2
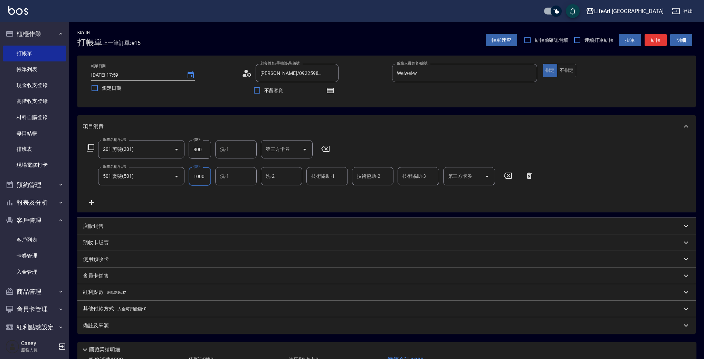
click at [197, 146] on input "800" at bounding box center [200, 149] width 22 height 19
drag, startPoint x: 203, startPoint y: 146, endPoint x: 183, endPoint y: 145, distance: 20.4
click at [181, 151] on div "服務名稱/代號 201 剪髮(201) 服務名稱/代號 價格 800 價格 洗-1 洗-1 第三方卡券 第三方卡券" at bounding box center [208, 149] width 251 height 19
type input "1000"
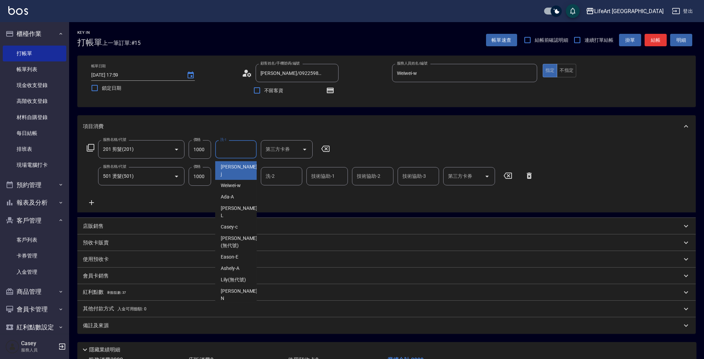
click at [225, 154] on input "洗-1" at bounding box center [235, 149] width 35 height 12
click at [240, 221] on div "Casey -c" at bounding box center [235, 226] width 41 height 11
type input "Casey-c"
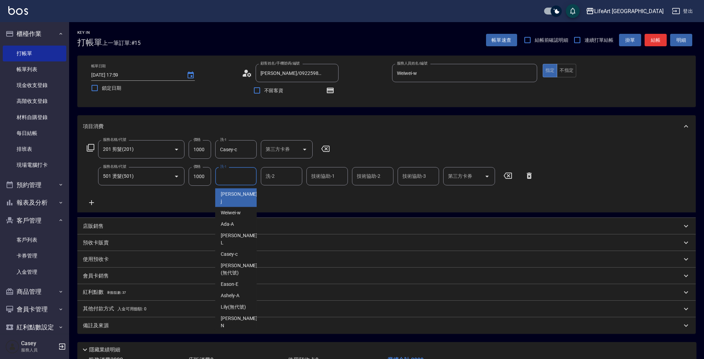
click at [238, 181] on input "洗-1" at bounding box center [235, 176] width 35 height 12
click at [239, 249] on div "Casey -c" at bounding box center [235, 254] width 41 height 11
type input "Casey-c"
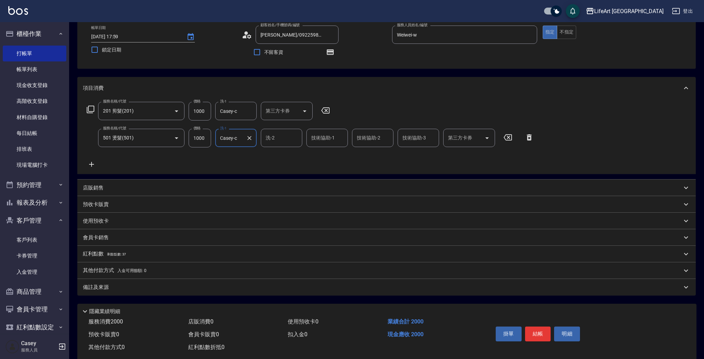
scroll to position [53, 0]
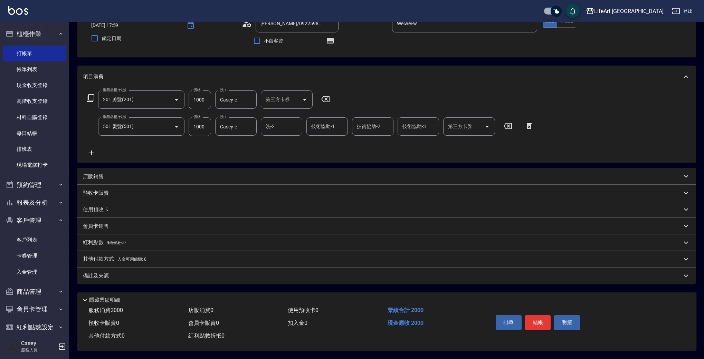
click at [157, 272] on div "備註及來源" at bounding box center [382, 275] width 599 height 7
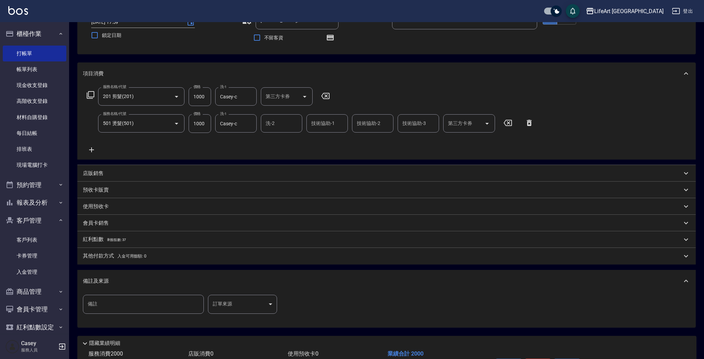
click at [258, 301] on body "LifeArt 蘆洲 登出 櫃檯作業 打帳單 帳單列表 現金收支登錄 高階收支登錄 材料自購登錄 每日結帳 排班表 現場電腦打卡 預約管理 預約管理 單日預約…" at bounding box center [352, 174] width 704 height 455
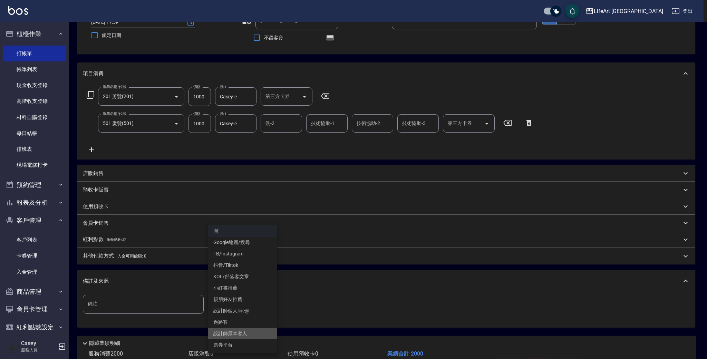
click at [247, 335] on li "設計師原本客人" at bounding box center [242, 333] width 69 height 11
type input "設計師原本客人"
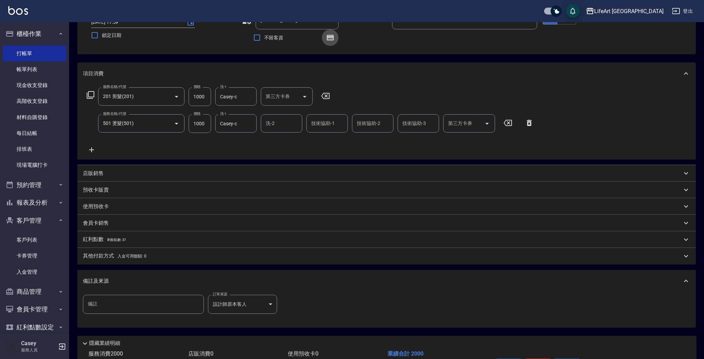
click at [324, 39] on button "button" at bounding box center [330, 37] width 17 height 17
click at [96, 239] on p "紅利點數 剩餘點數: 37" at bounding box center [104, 240] width 43 height 8
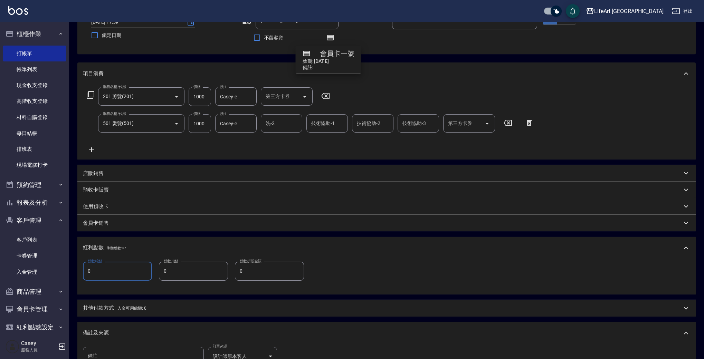
drag, startPoint x: 92, startPoint y: 271, endPoint x: 79, endPoint y: 270, distance: 12.8
click at [80, 270] on div "點數給點 0 點數給點 點數扣點 0 點數扣點 點數折抵金額 0 點數折抵金額" at bounding box center [386, 276] width 618 height 35
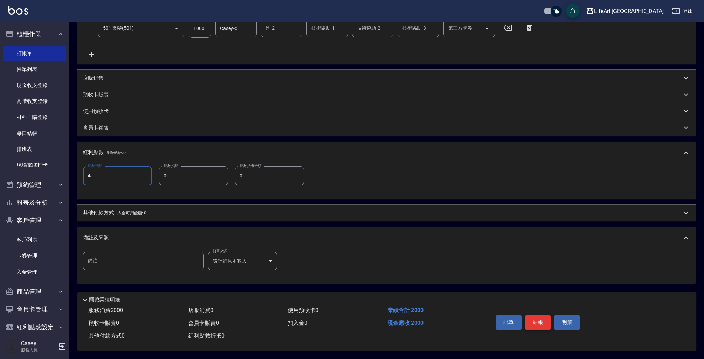
type input "4"
click at [540, 320] on button "結帳" at bounding box center [538, 322] width 26 height 15
